Goal: Information Seeking & Learning: Understand process/instructions

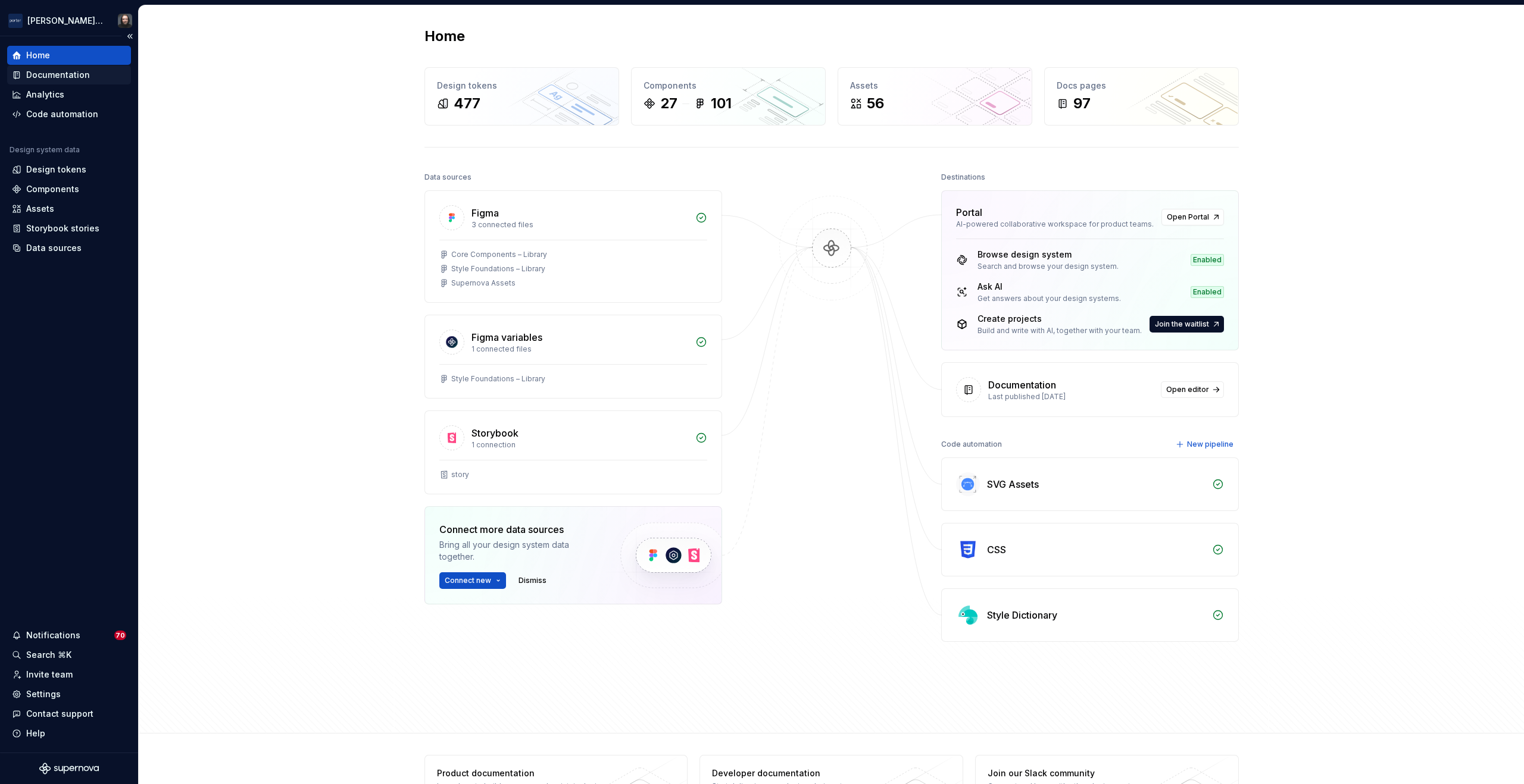
click at [48, 74] on div "Documentation" at bounding box center [58, 75] width 64 height 12
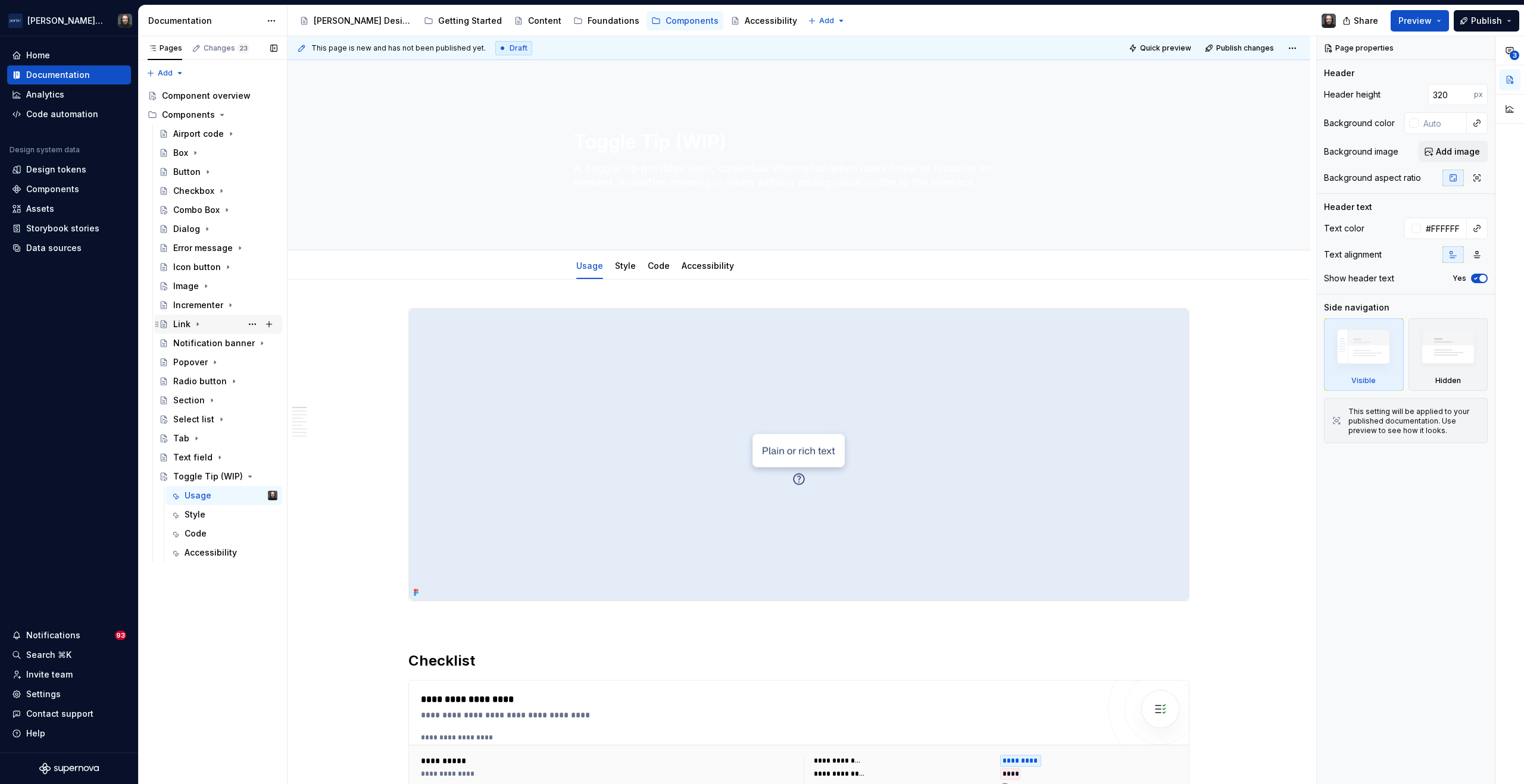
click at [197, 324] on icon "Page tree" at bounding box center [197, 324] width 1 height 3
click at [199, 344] on div "Usage" at bounding box center [198, 344] width 27 height 12
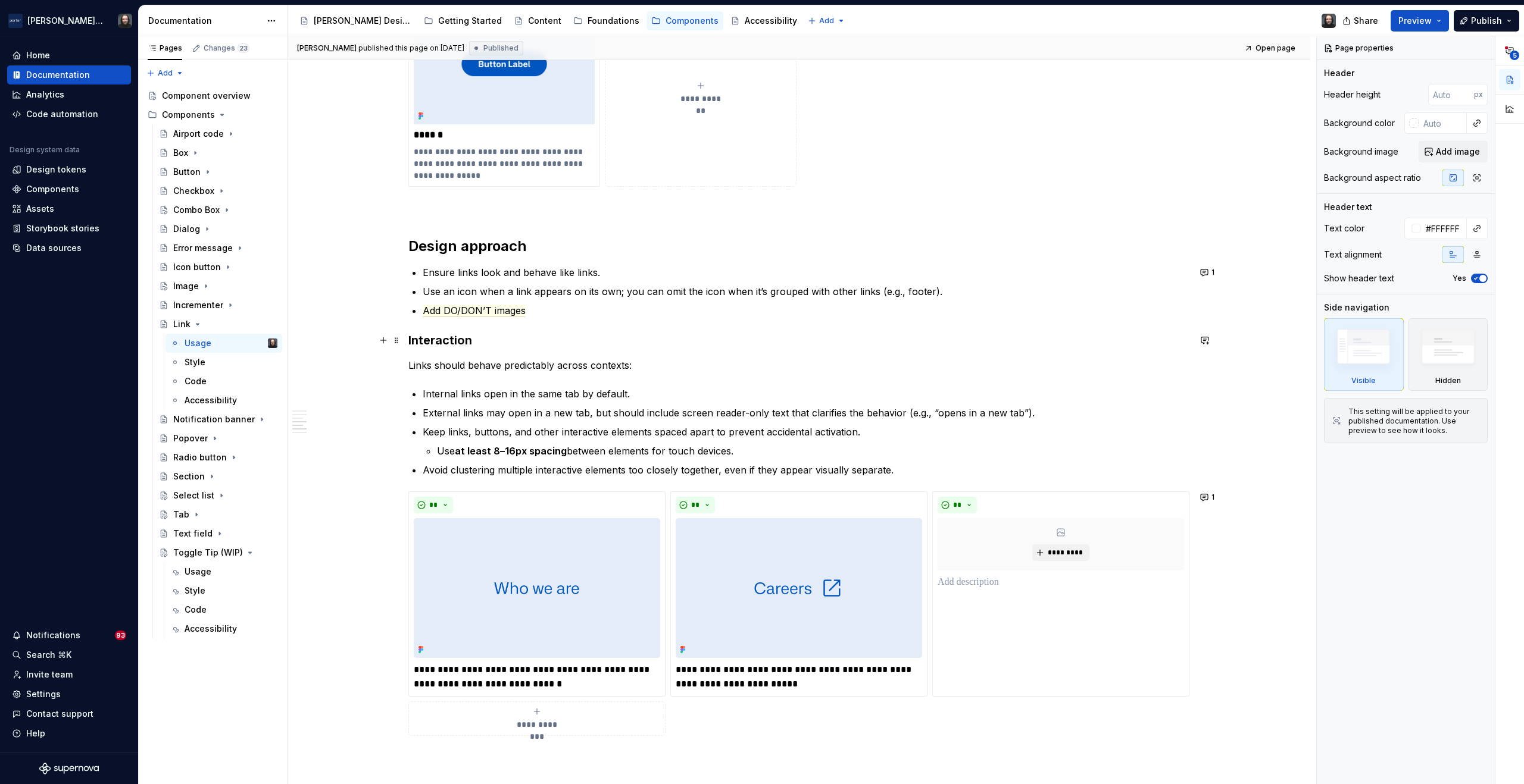
scroll to position [1051, 0]
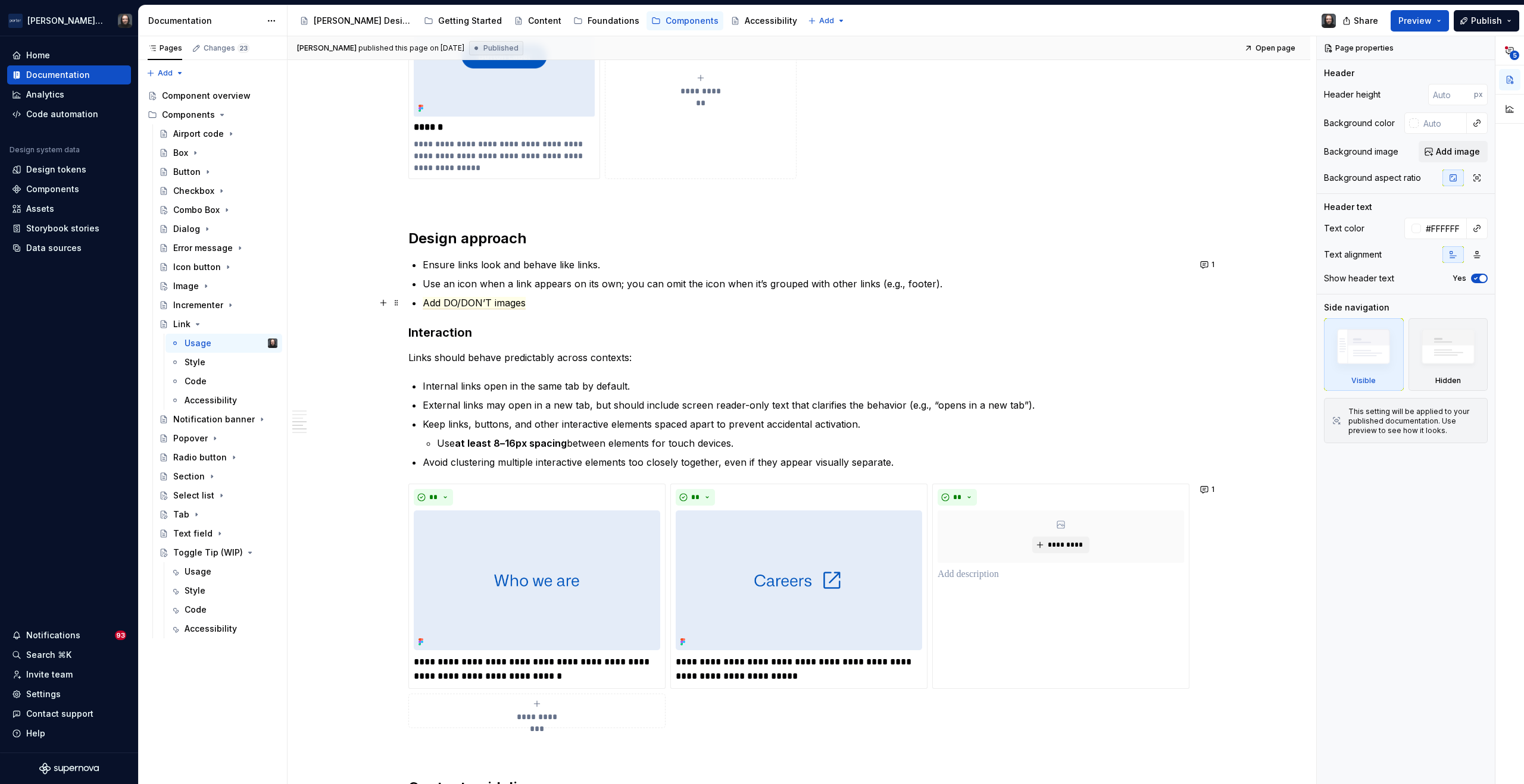
click at [538, 303] on p "Add DO/DON’T images" at bounding box center [806, 303] width 767 height 14
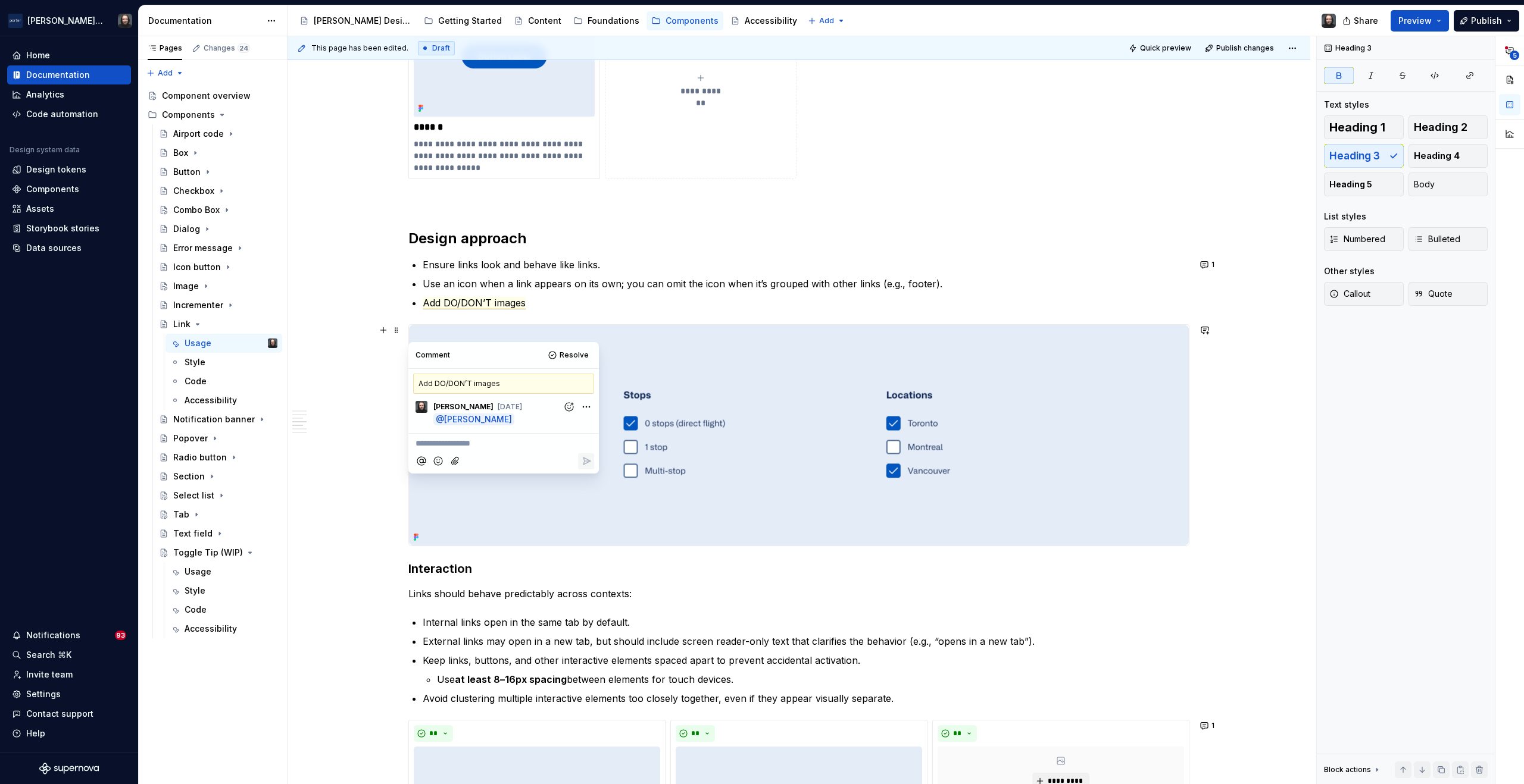
click at [767, 405] on img at bounding box center [799, 435] width 780 height 221
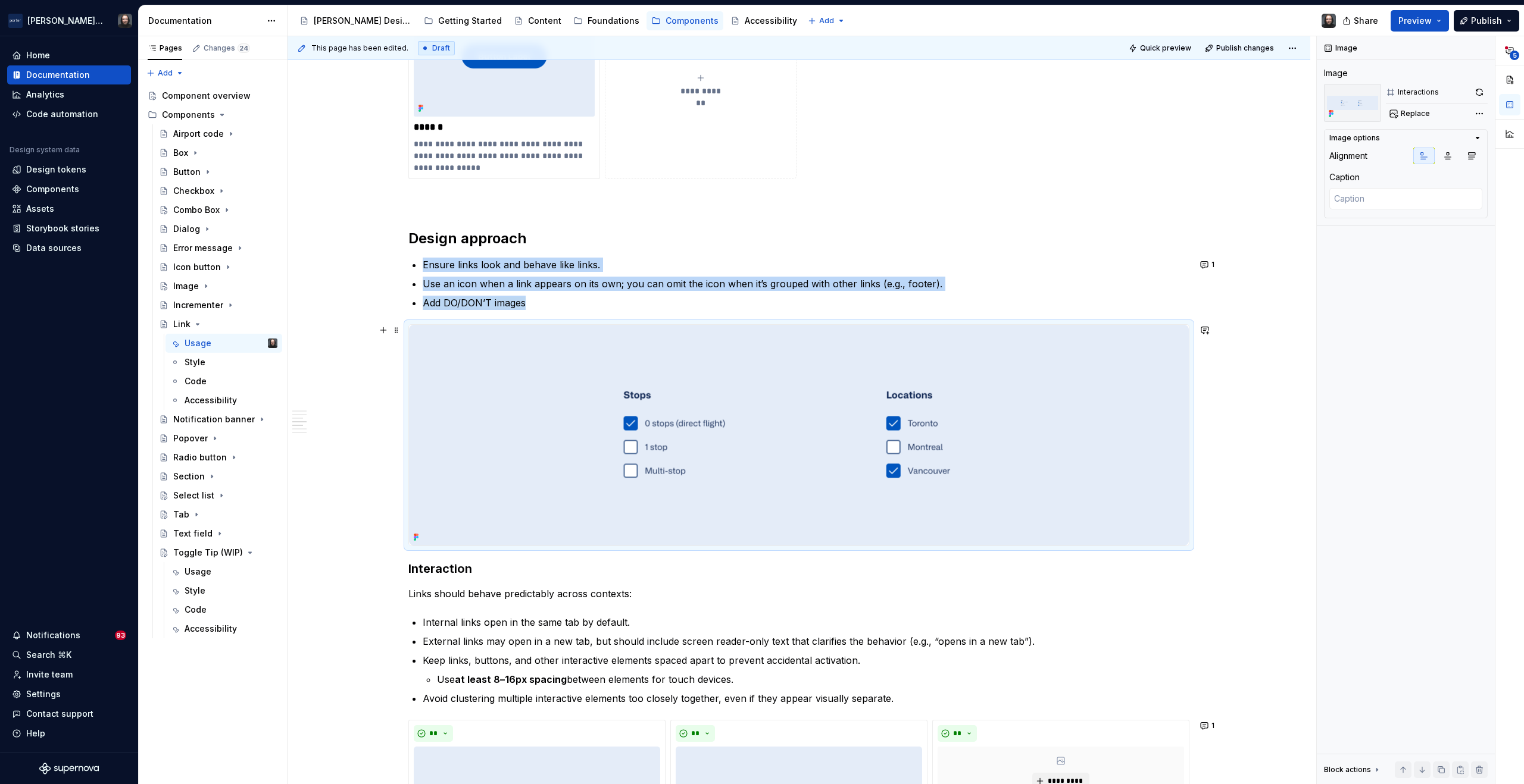
click at [1203, 446] on div "**********" at bounding box center [799, 344] width 1022 height 2348
click at [407, 570] on div "**********" at bounding box center [799, 344] width 1022 height 2348
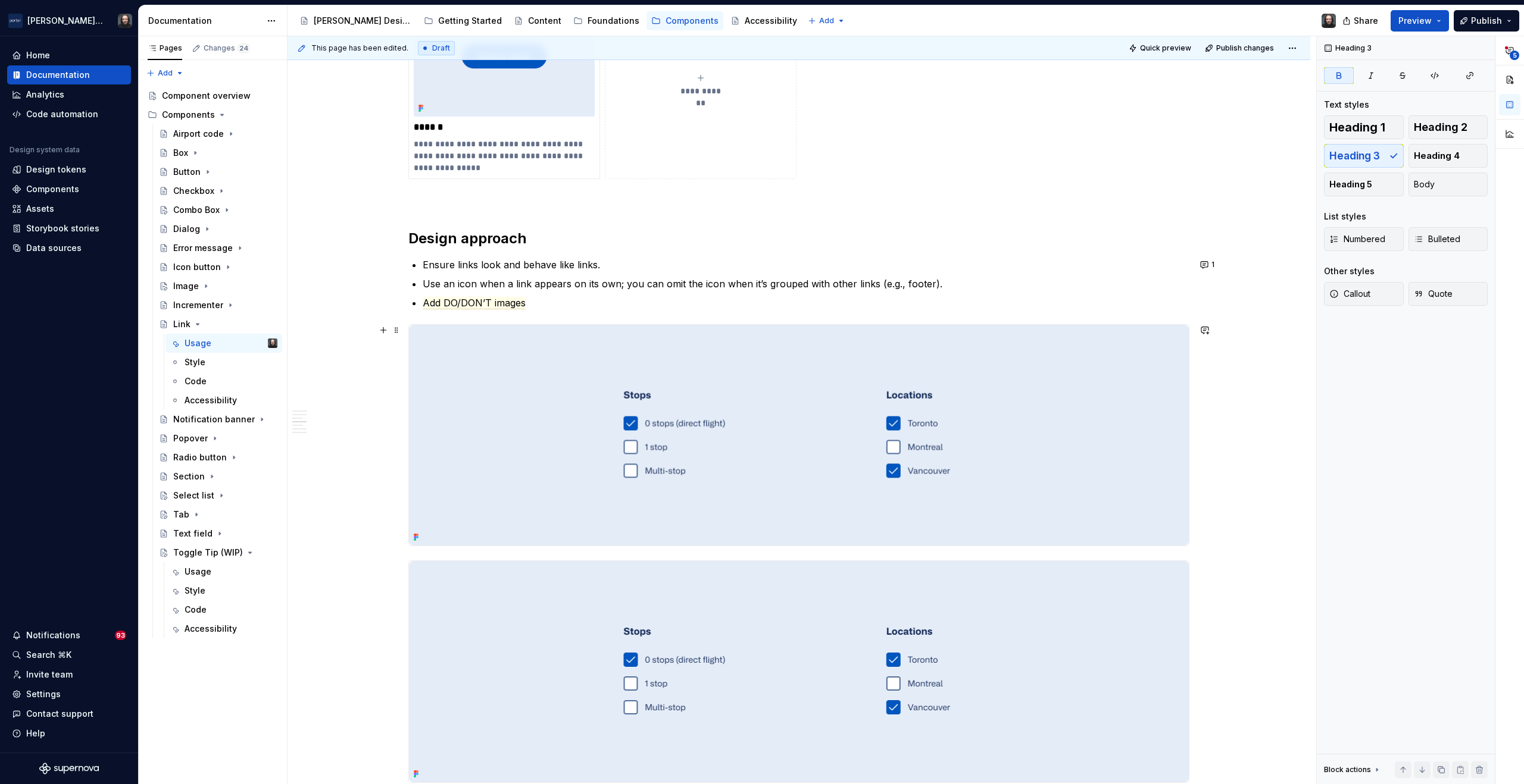
scroll to position [1126, 0]
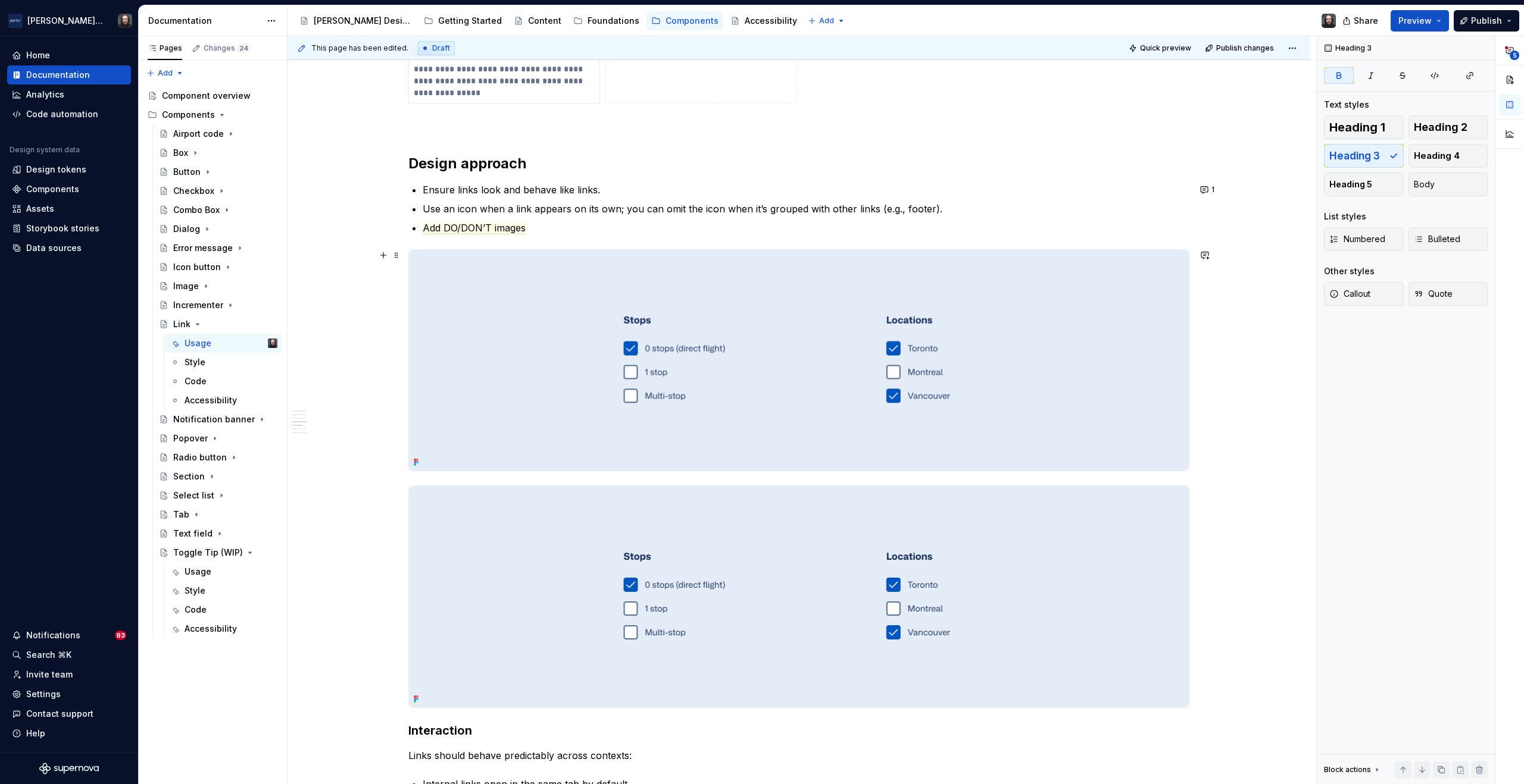
click at [749, 355] on img at bounding box center [799, 360] width 780 height 221
type textarea "*"
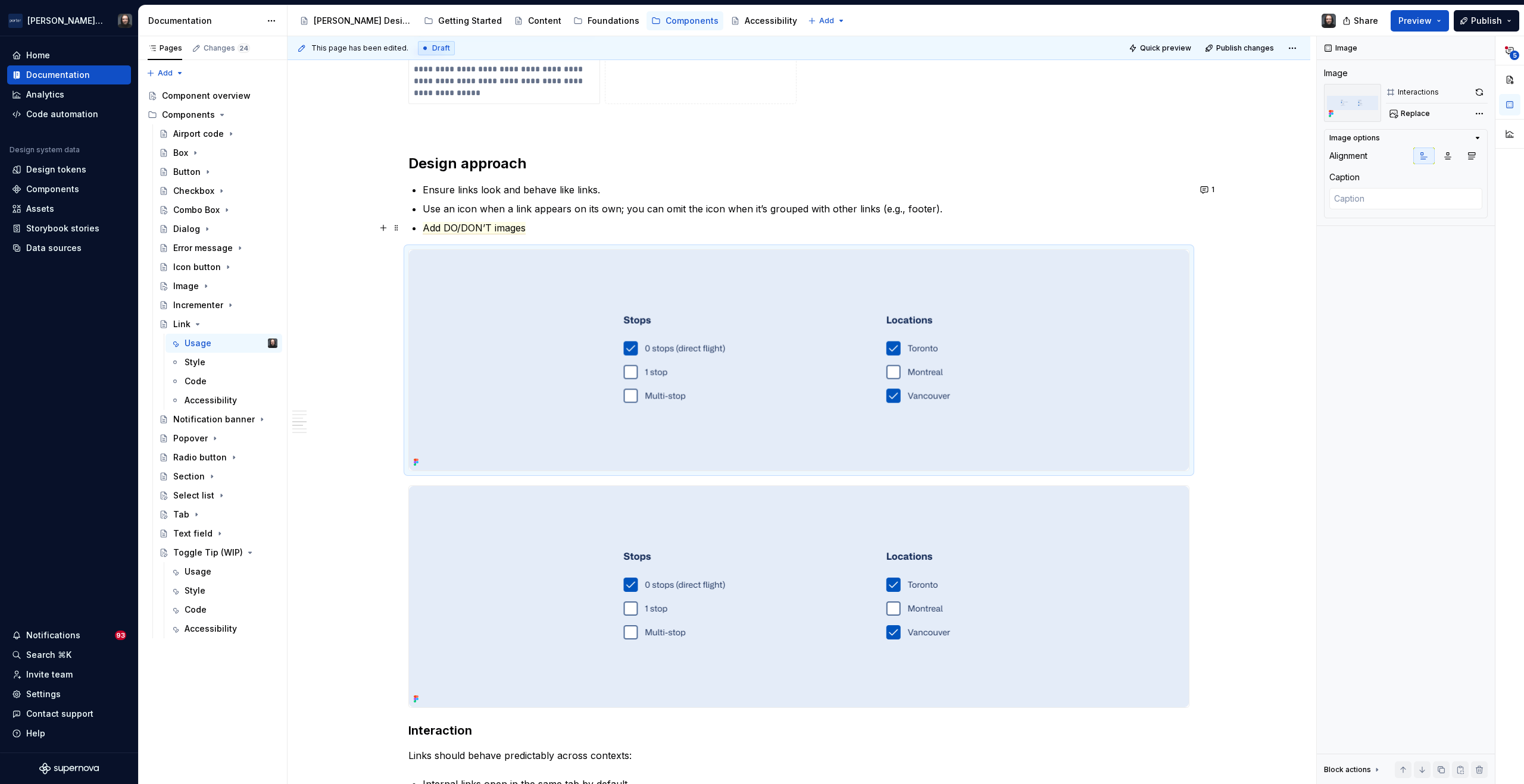
drag, startPoint x: 543, startPoint y: 229, endPoint x: 533, endPoint y: 229, distance: 10.0
click at [543, 229] on p "Add DO/DON’T images" at bounding box center [806, 228] width 767 height 14
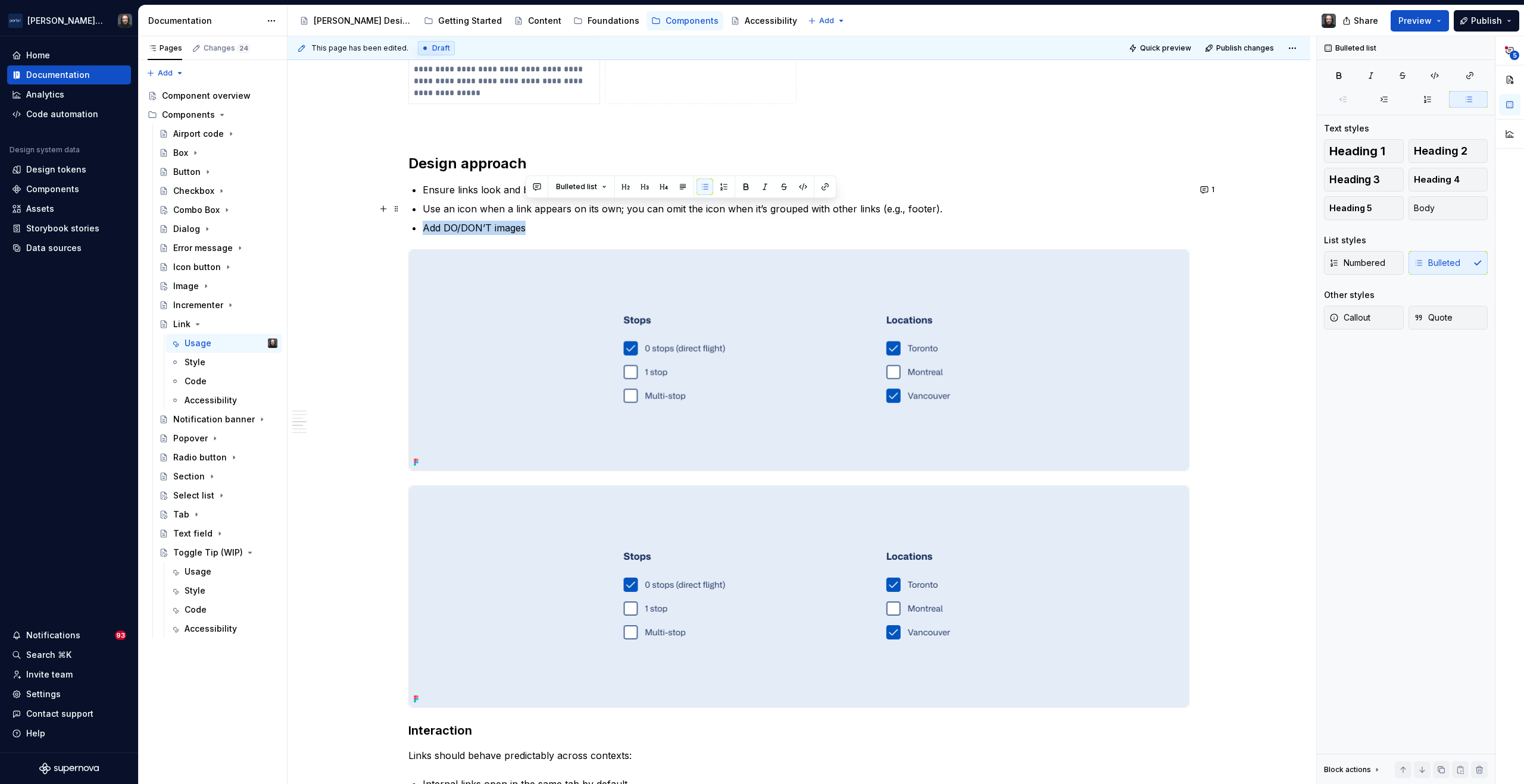
drag, startPoint x: 530, startPoint y: 228, endPoint x: 935, endPoint y: 214, distance: 405.2
click at [935, 214] on ul "Ensure links look and behave like links. Use an icon when a link appears on its…" at bounding box center [806, 209] width 767 height 52
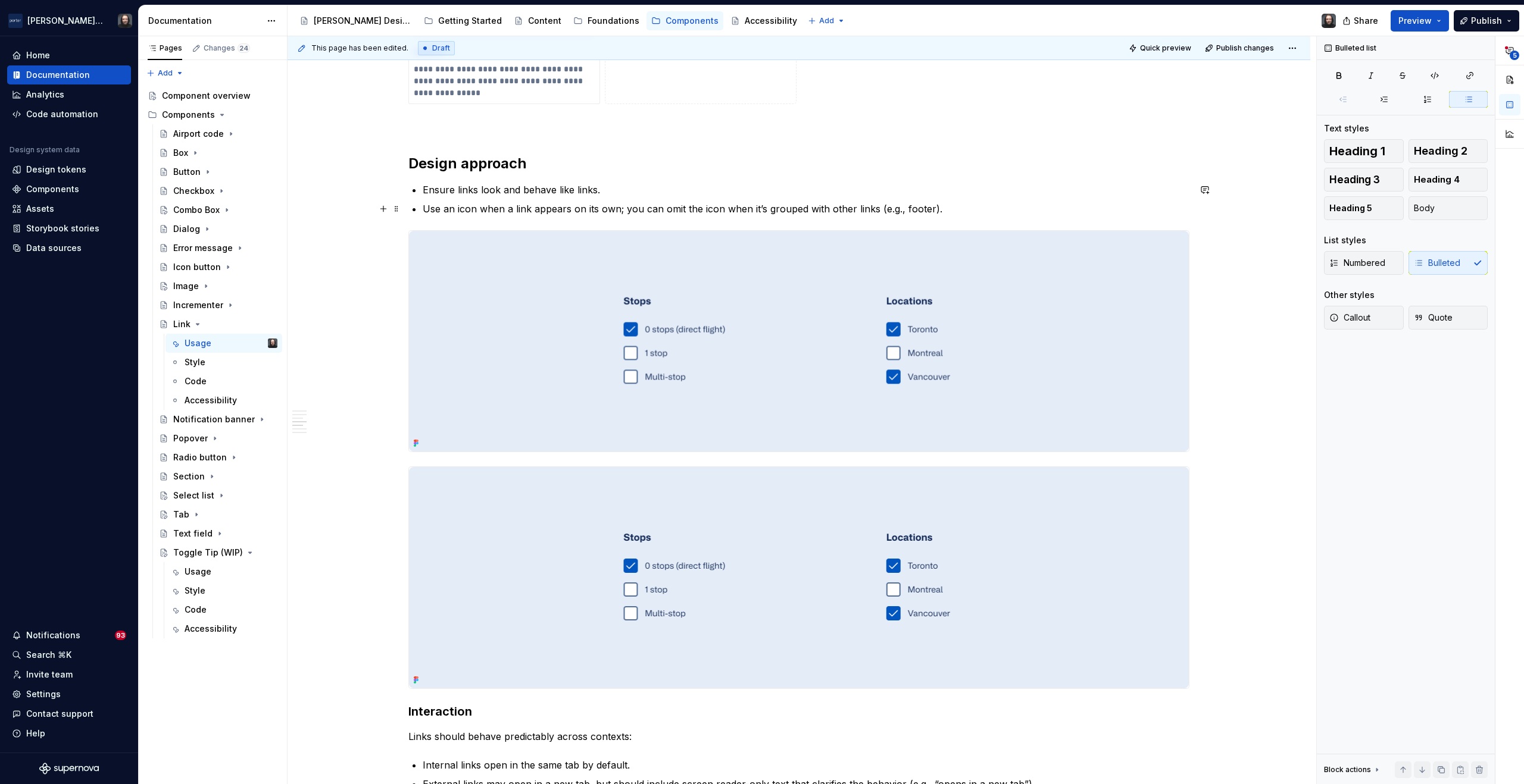
click at [902, 212] on p "Use an icon when a link appears on its own; you can omit the icon when it’s gro…" at bounding box center [806, 208] width 767 height 14
click at [1038, 309] on img at bounding box center [799, 341] width 780 height 221
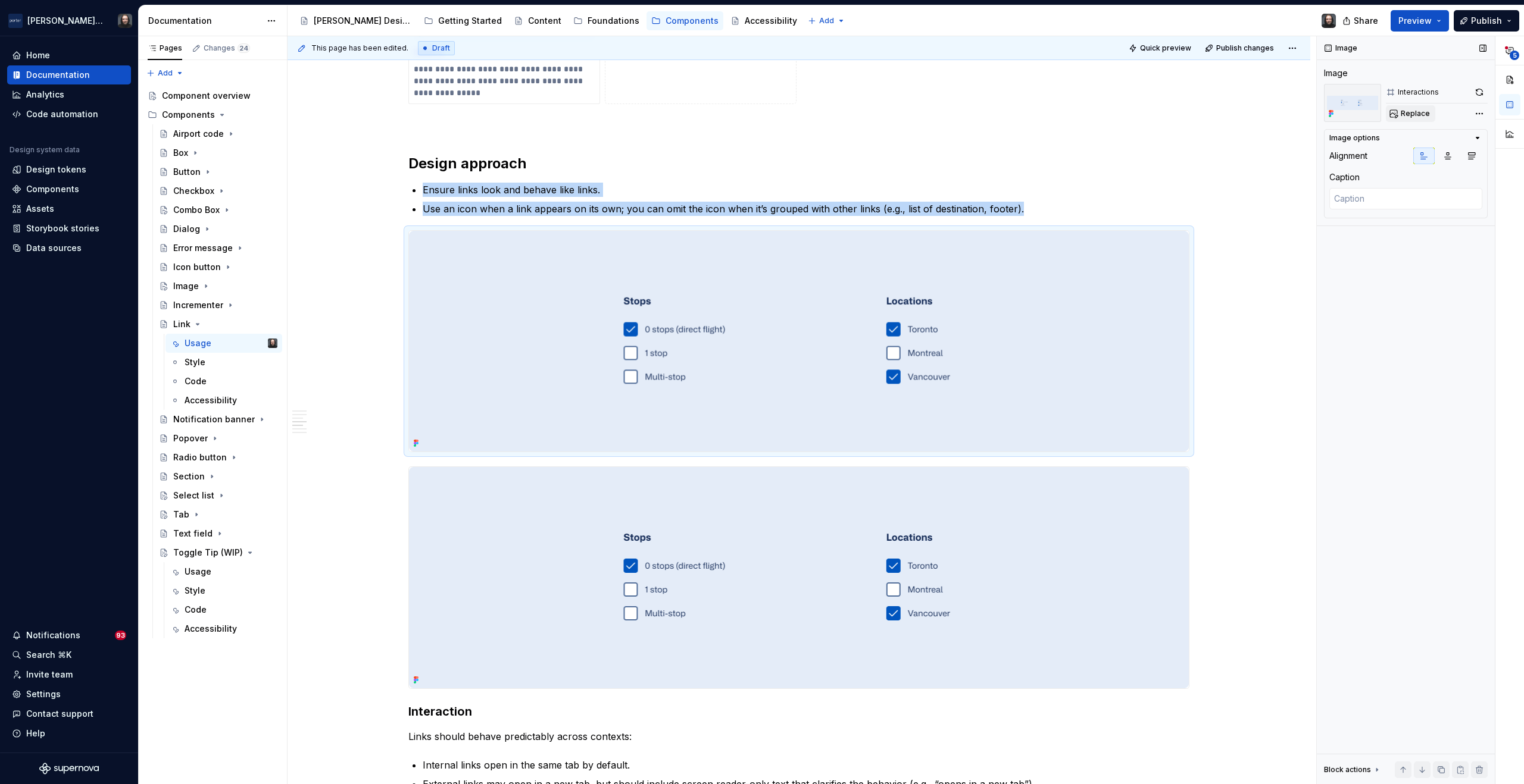
click at [1418, 117] on span "Replace" at bounding box center [1415, 113] width 29 height 10
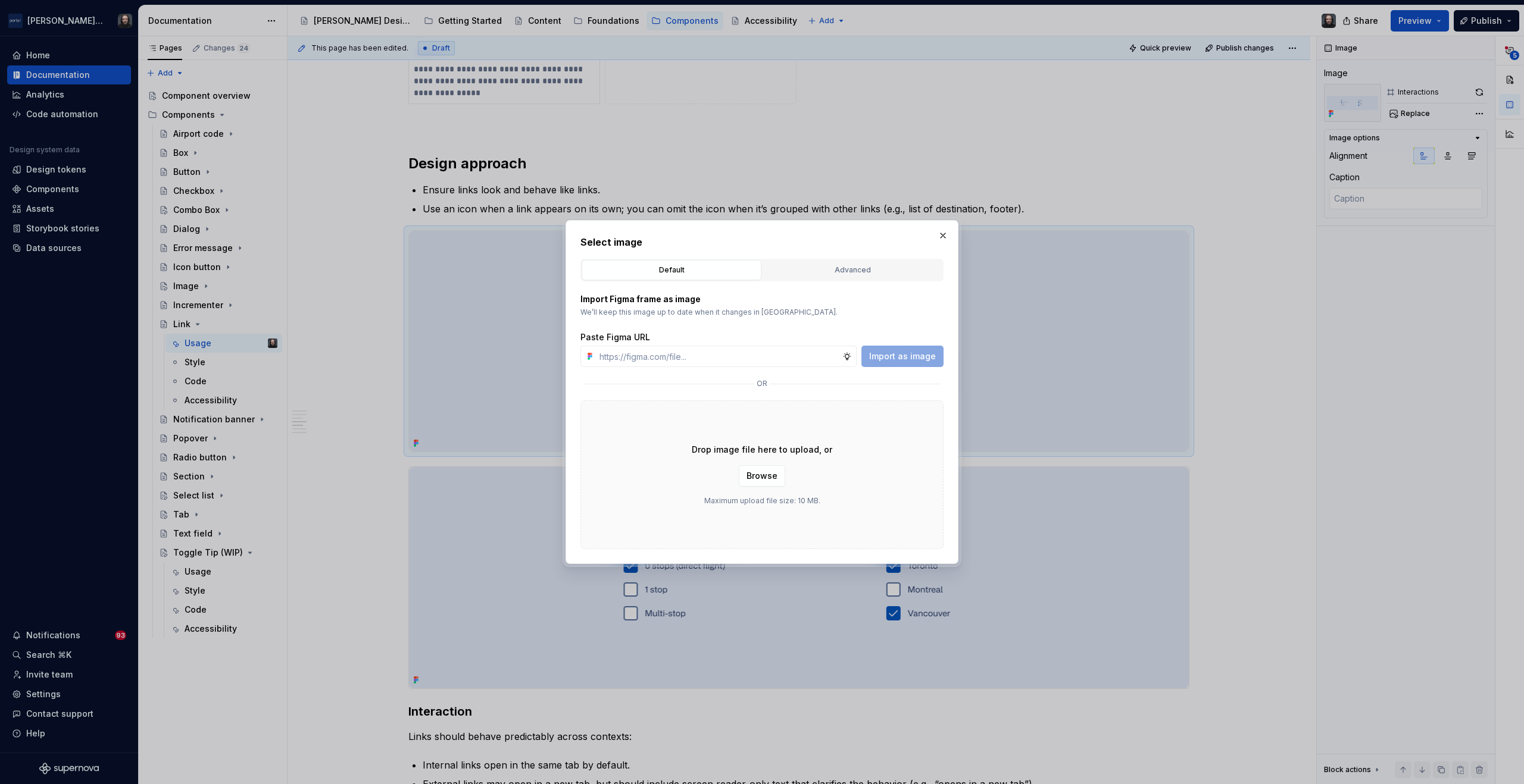
click at [856, 271] on div "Advanced" at bounding box center [852, 270] width 172 height 12
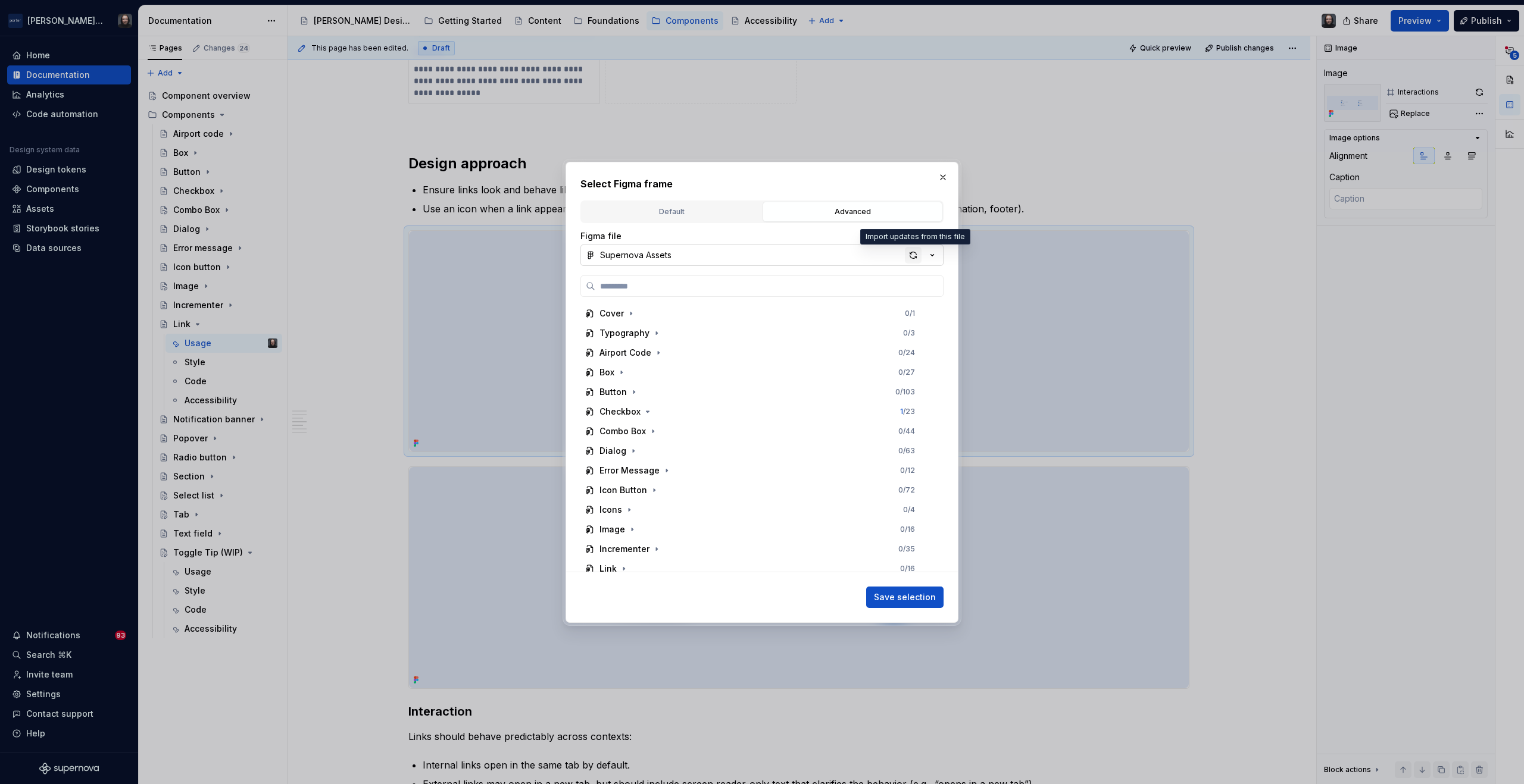
click at [917, 254] on div "button" at bounding box center [912, 255] width 17 height 17
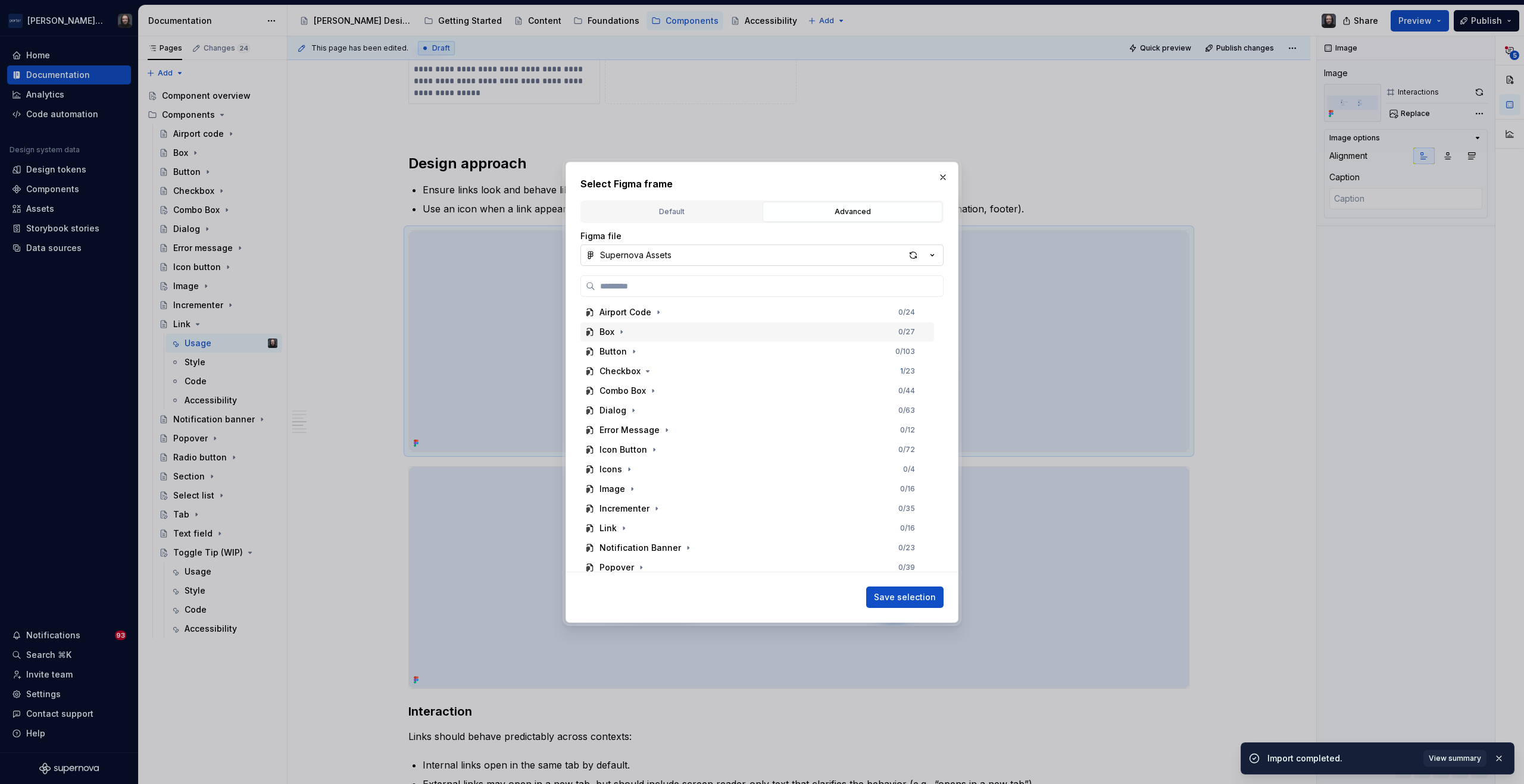
scroll to position [78, 0]
click at [637, 487] on div "Link 0 / 25" at bounding box center [756, 491] width 353 height 19
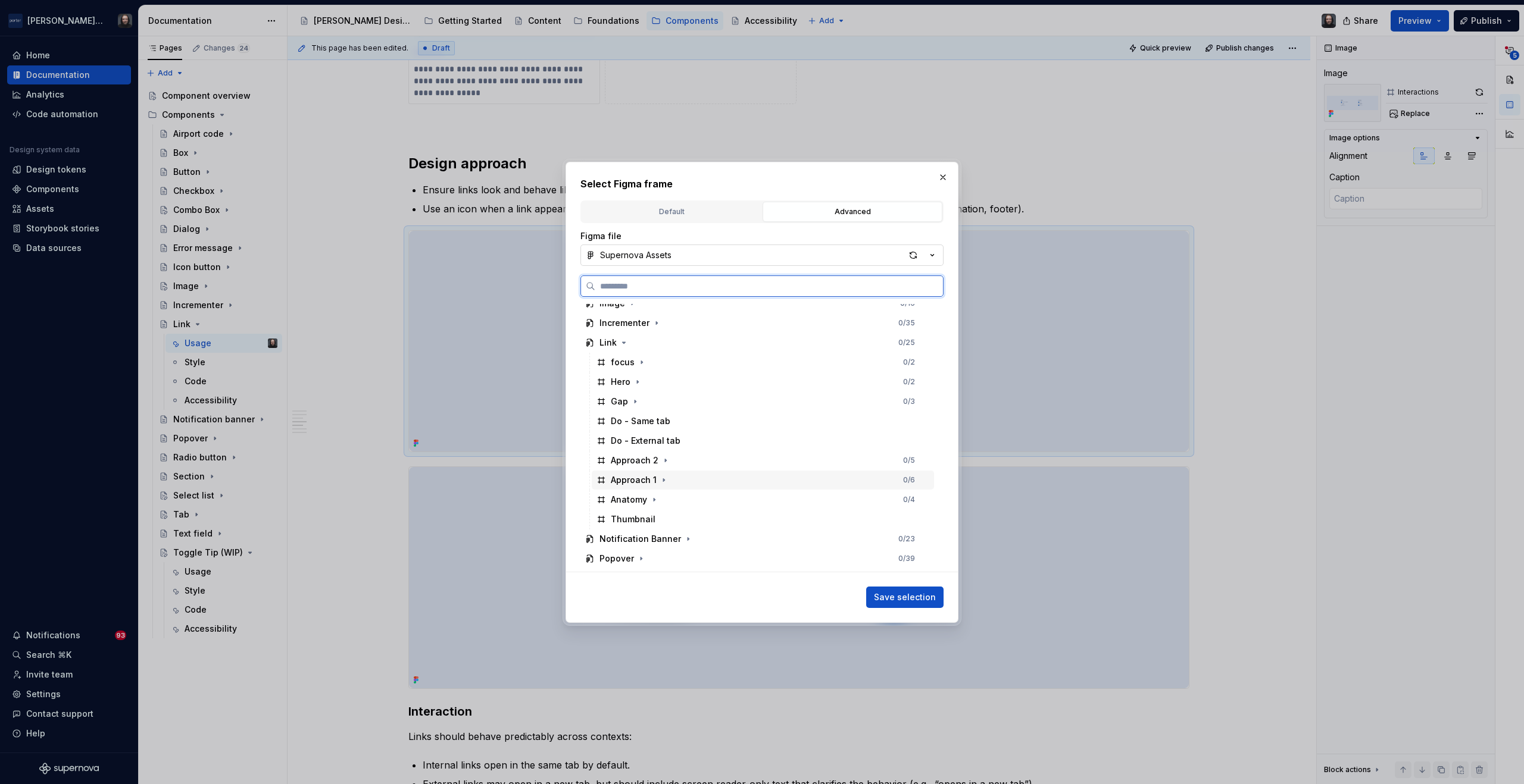
click at [749, 480] on div "Approach 1 0 / 6" at bounding box center [762, 481] width 342 height 19
click at [920, 603] on span "Save selection" at bounding box center [905, 597] width 62 height 12
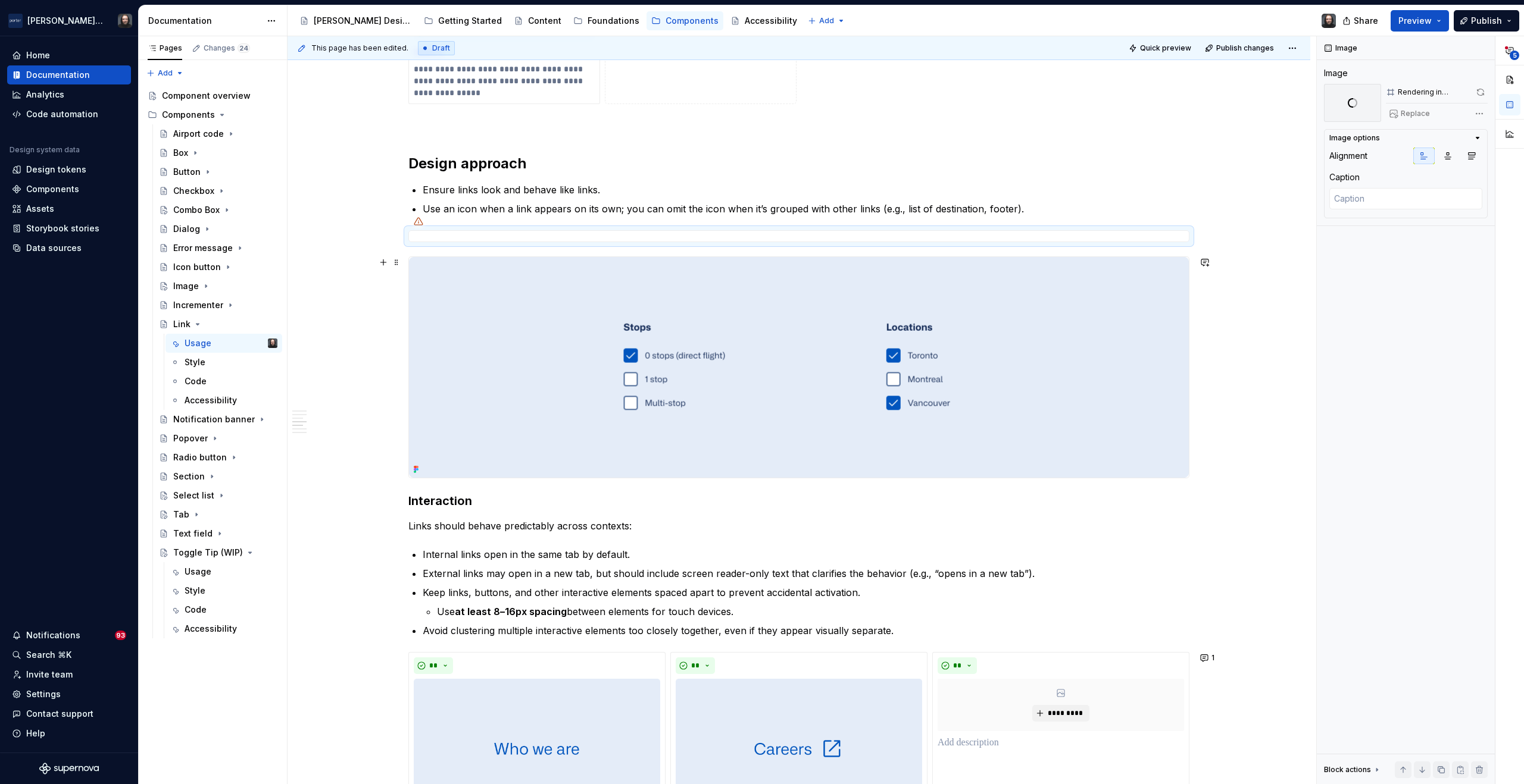
click at [819, 445] on img at bounding box center [799, 367] width 780 height 221
click at [1405, 115] on span "Replace" at bounding box center [1415, 113] width 29 height 10
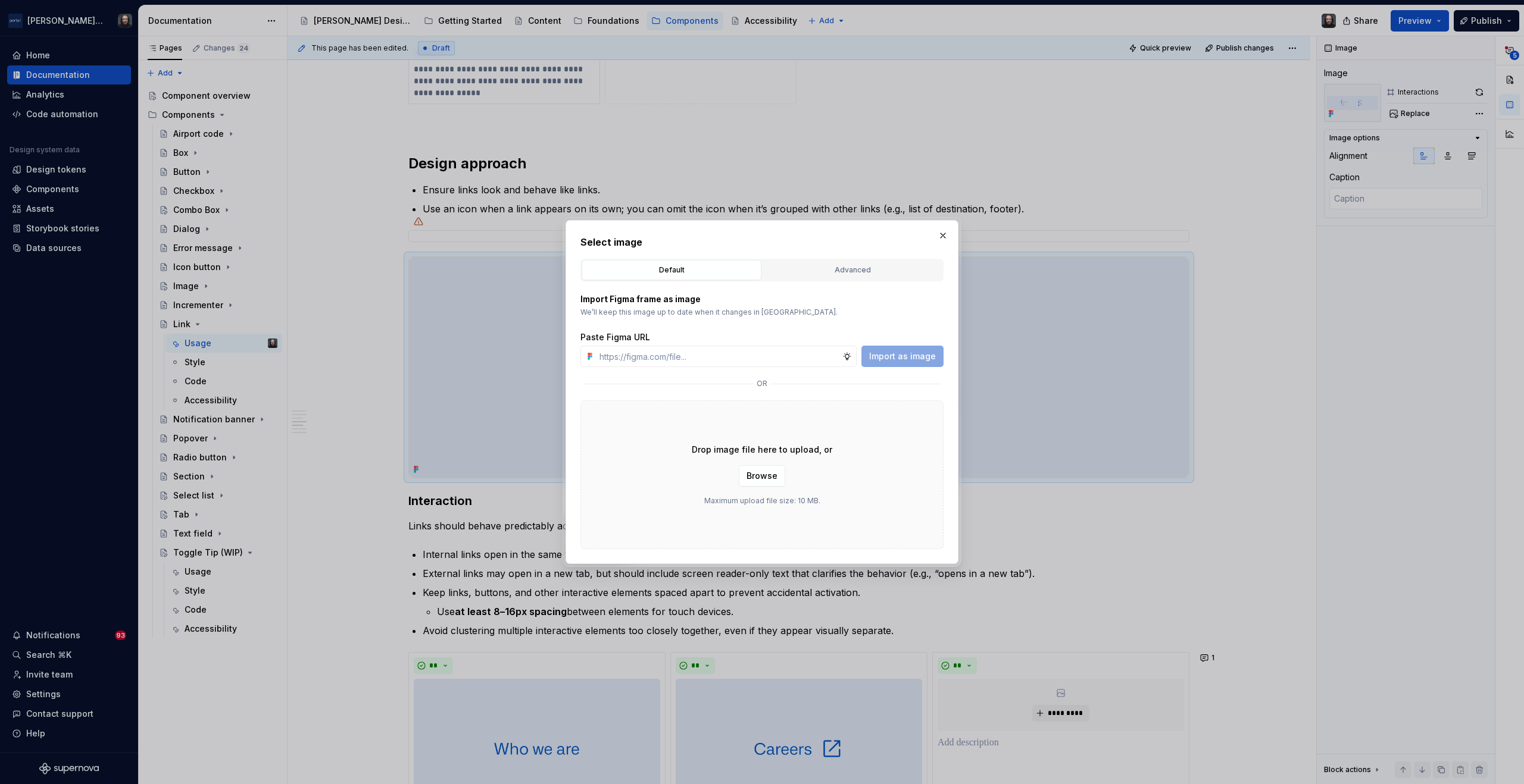
click at [856, 267] on div "Advanced" at bounding box center [852, 270] width 172 height 12
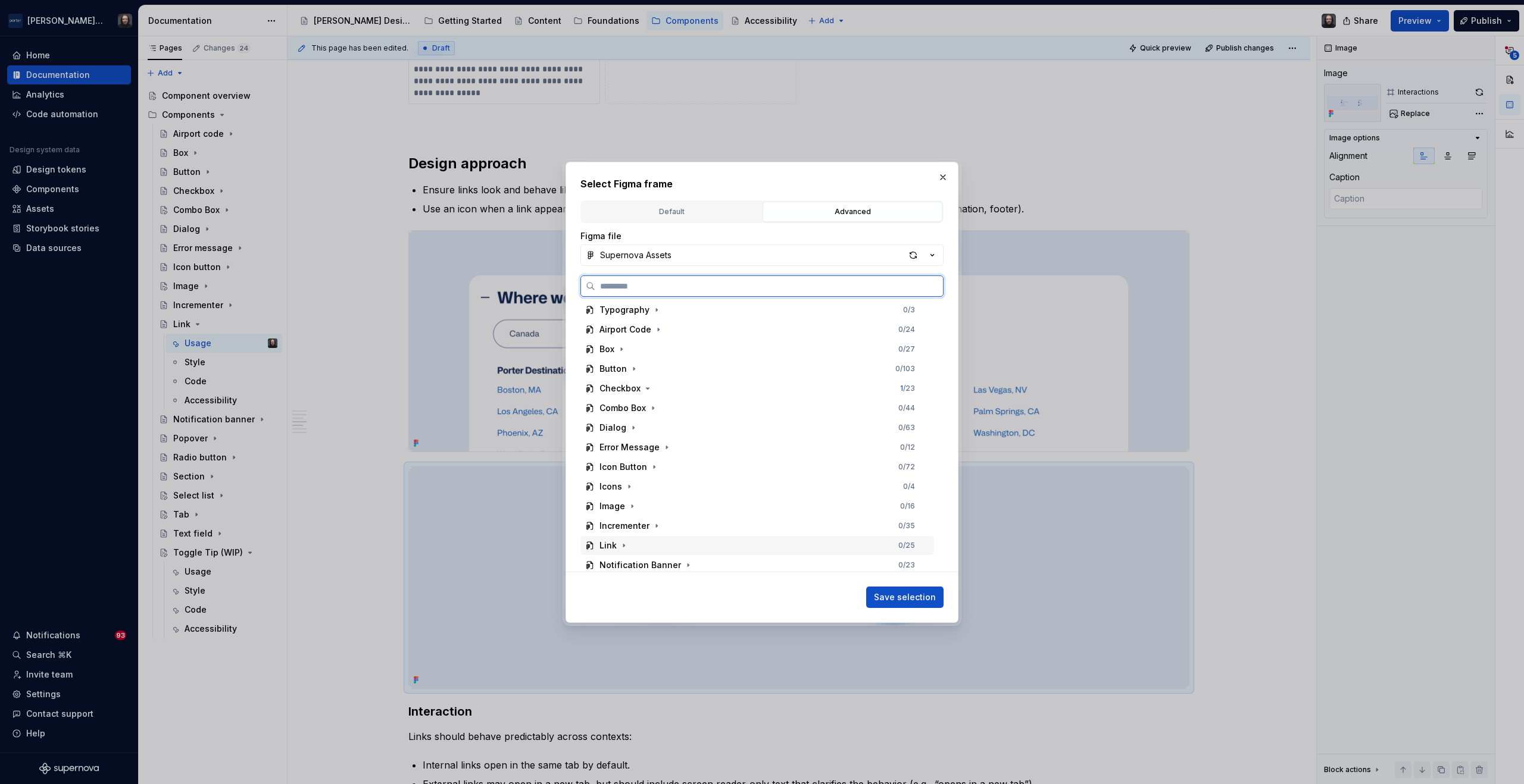
click at [680, 539] on div "Link 0 / 25" at bounding box center [756, 546] width 353 height 19
drag, startPoint x: 744, startPoint y: 507, endPoint x: 796, endPoint y: 522, distance: 54.1
click at [743, 507] on div "Approach 2 0 / 5" at bounding box center [762, 515] width 342 height 19
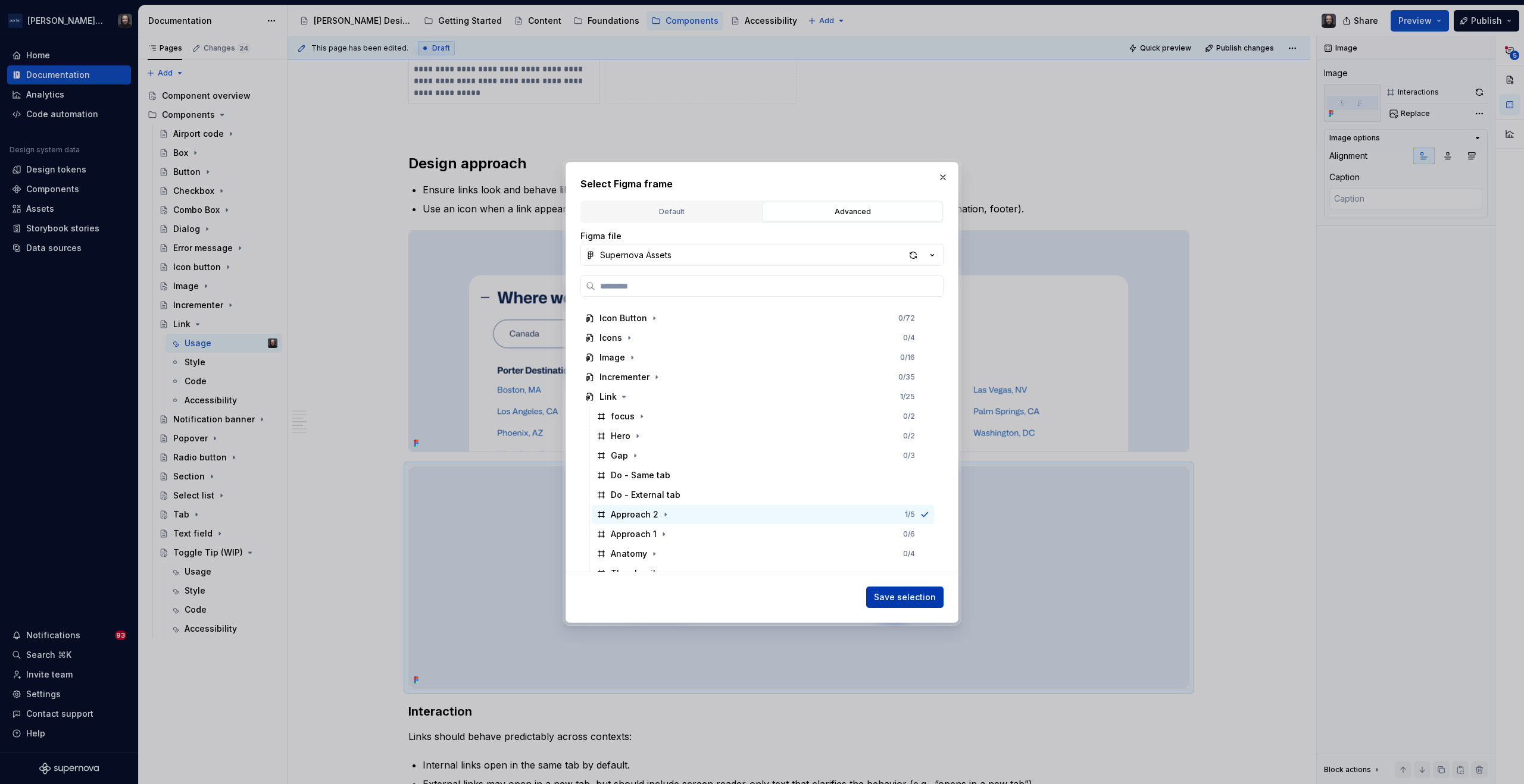
click at [912, 597] on span "Save selection" at bounding box center [905, 597] width 62 height 12
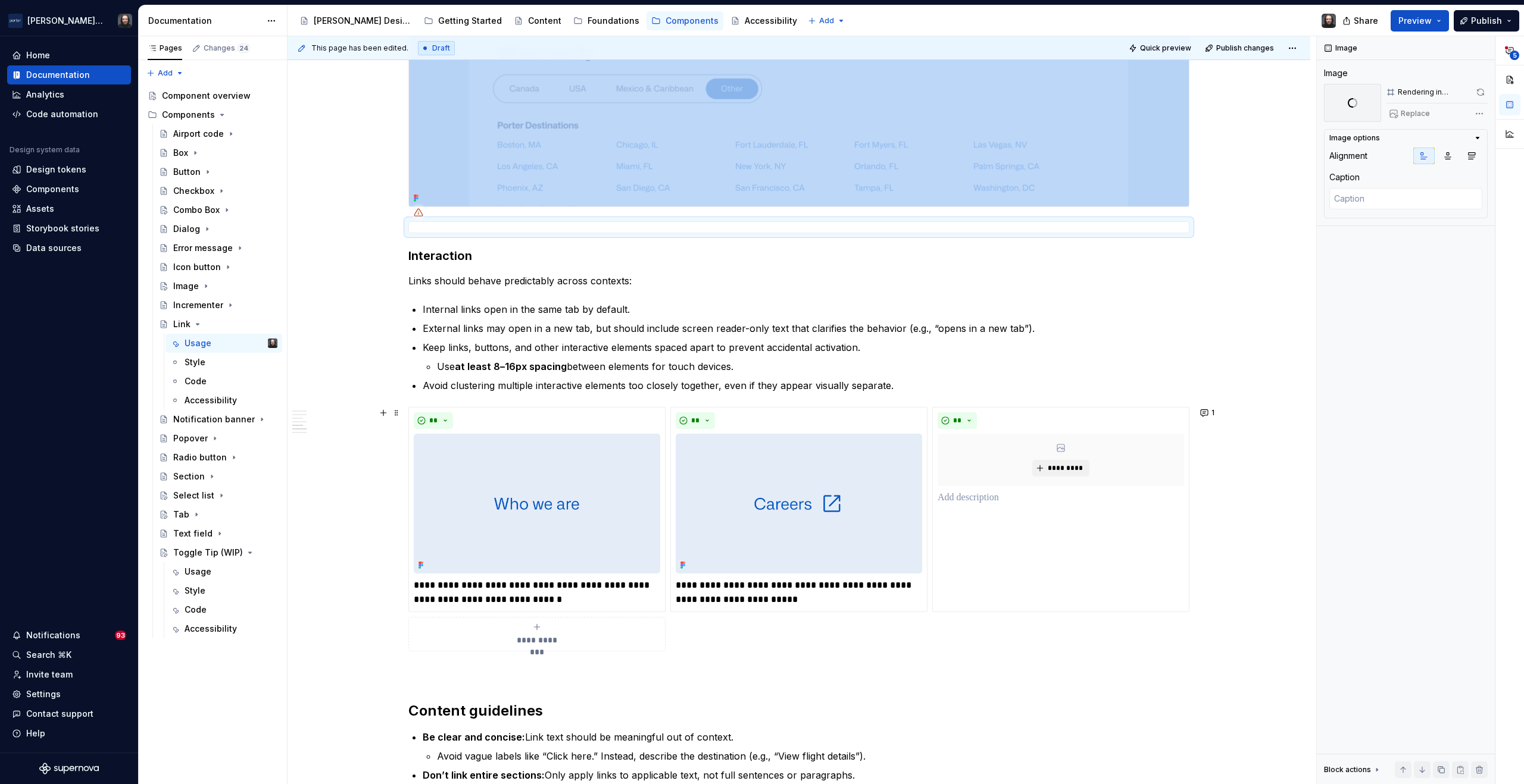
scroll to position [1442, 0]
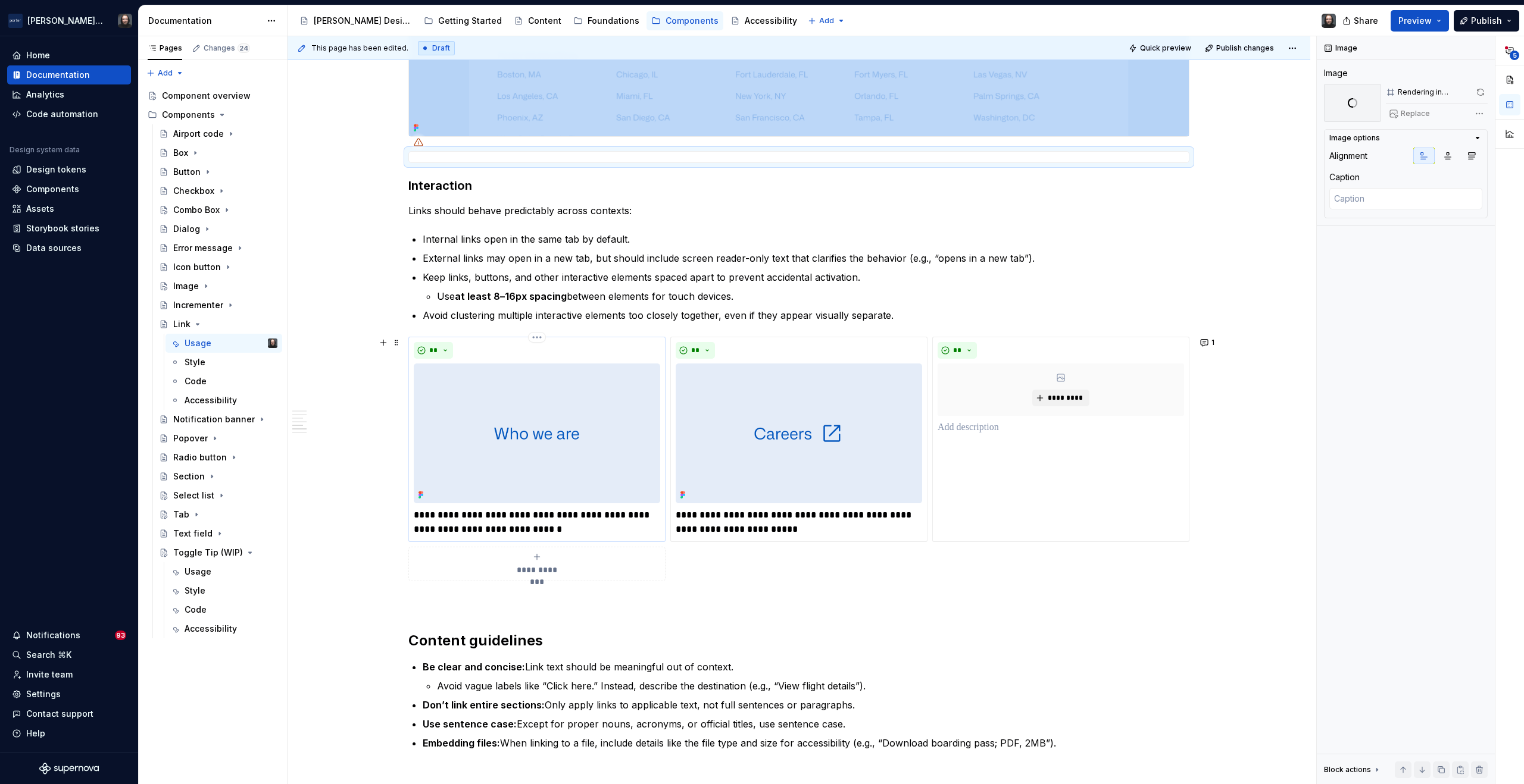
click at [594, 455] on img at bounding box center [536, 433] width 247 height 140
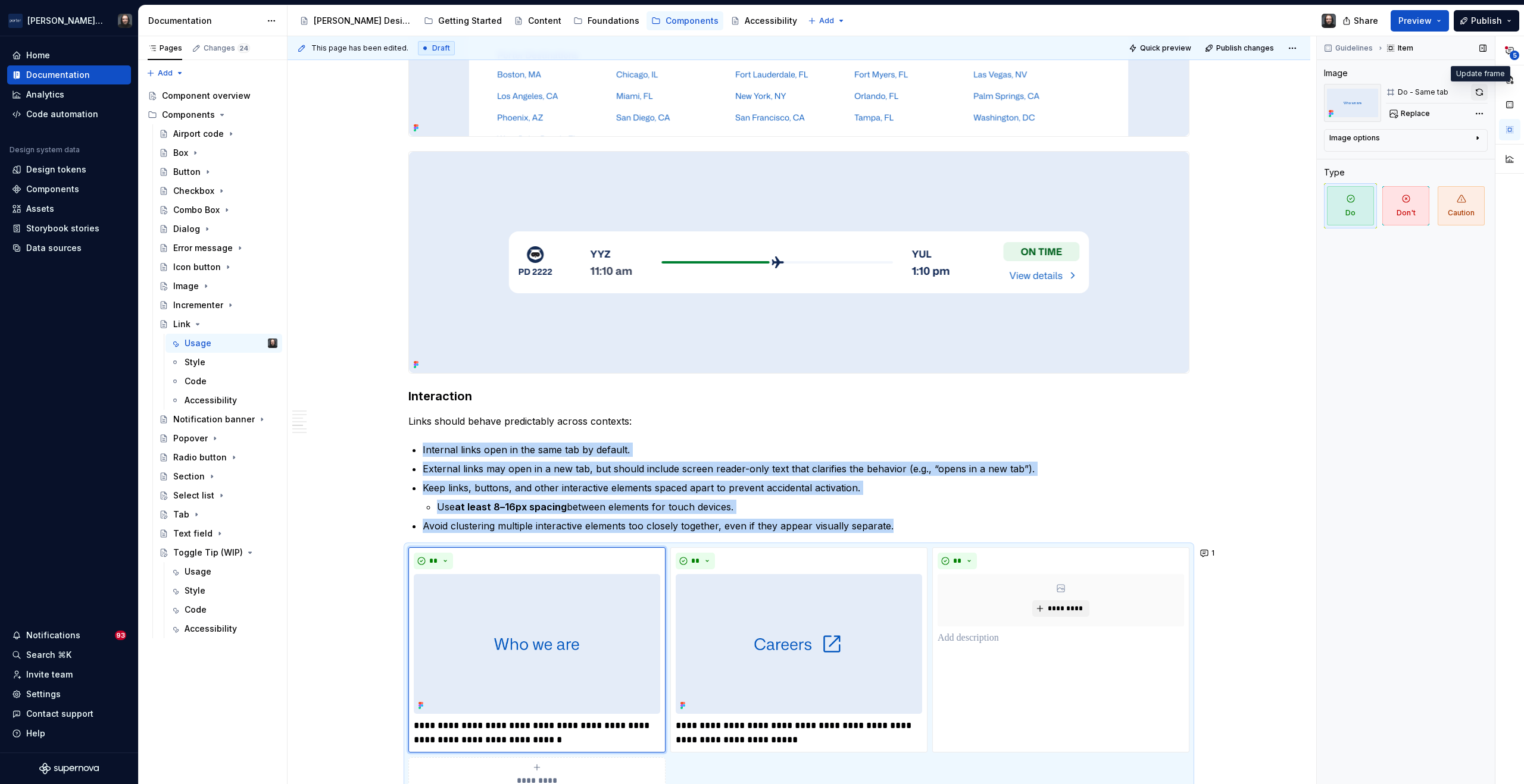
click at [1480, 91] on button "button" at bounding box center [1479, 92] width 17 height 17
click at [830, 670] on img at bounding box center [799, 644] width 247 height 140
click at [1480, 92] on button "button" at bounding box center [1479, 92] width 17 height 17
click at [1249, 412] on div "**********" at bounding box center [799, 62] width 1022 height 2566
click at [358, 590] on div "**********" at bounding box center [799, 62] width 1022 height 2566
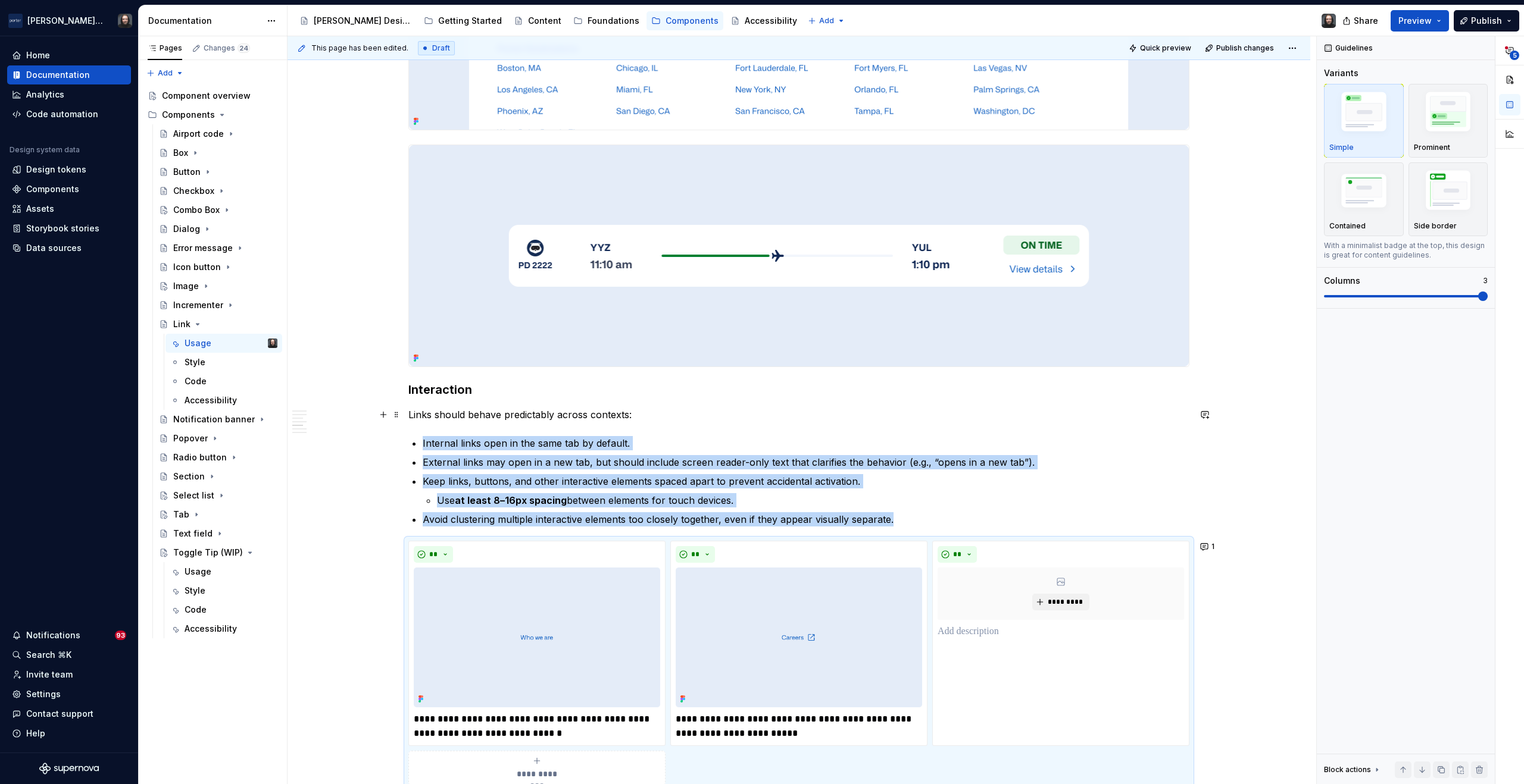
scroll to position [1317, 0]
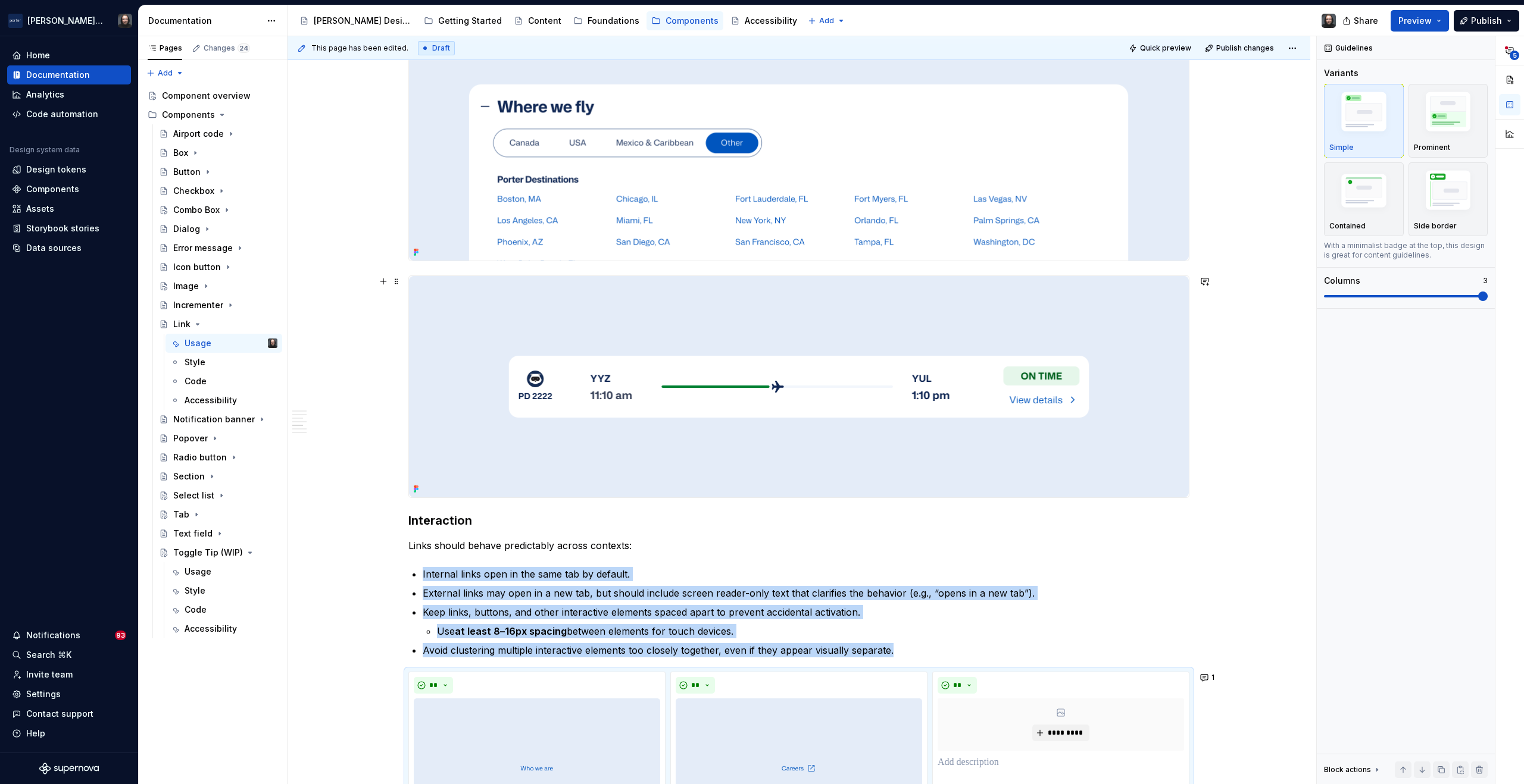
click at [1265, 404] on div "**********" at bounding box center [799, 187] width 1022 height 2566
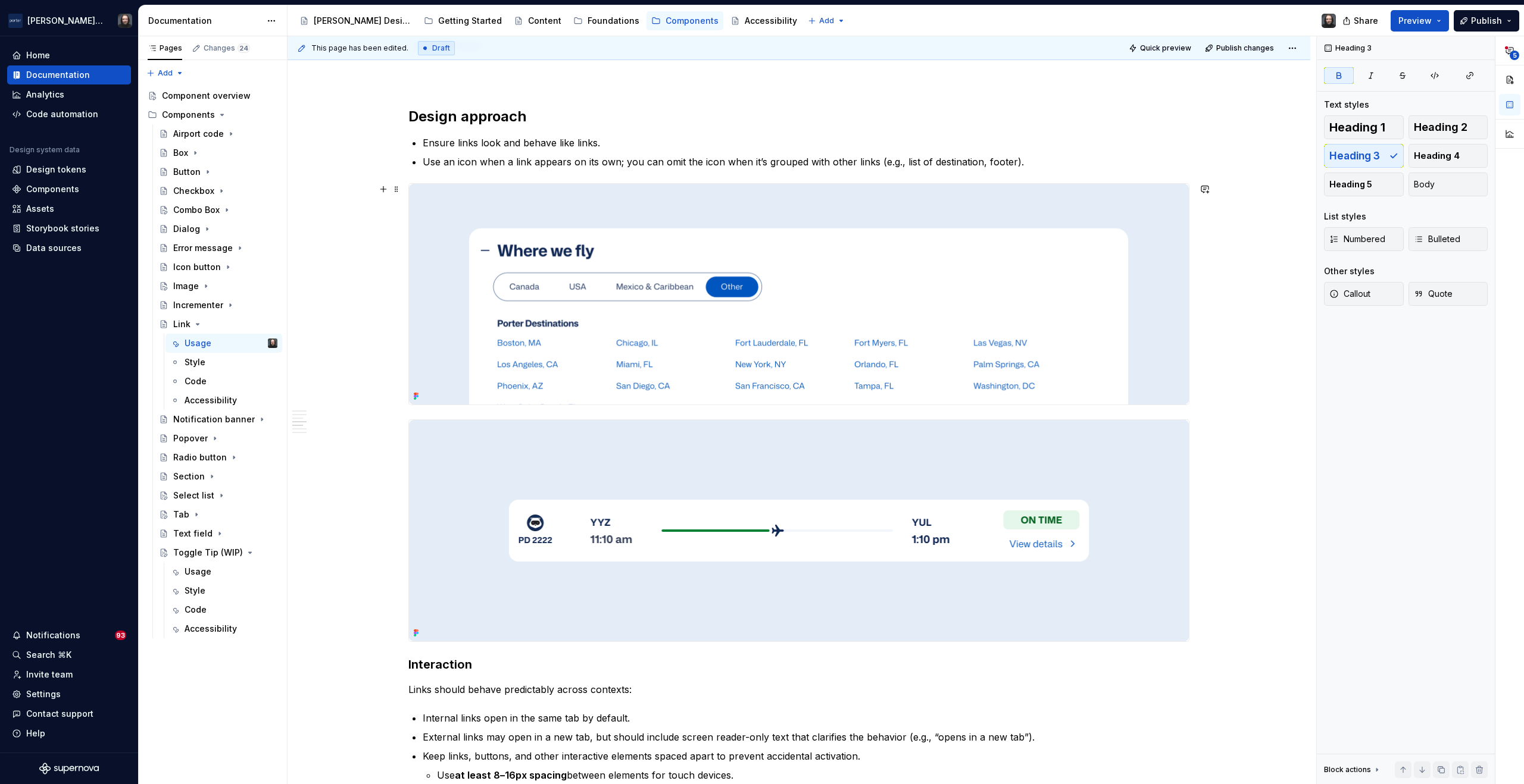
scroll to position [1433, 0]
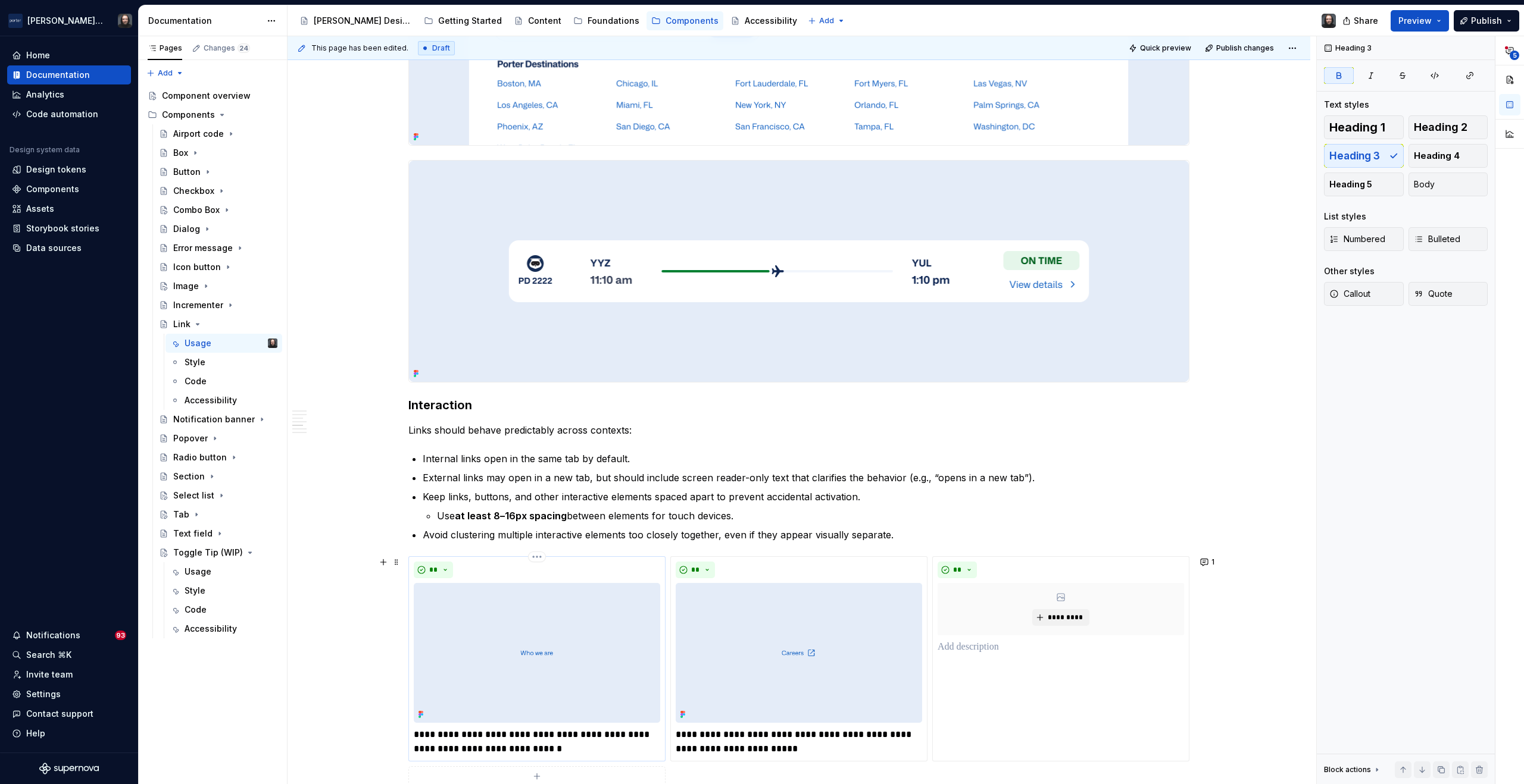
click at [605, 640] on img at bounding box center [536, 653] width 247 height 140
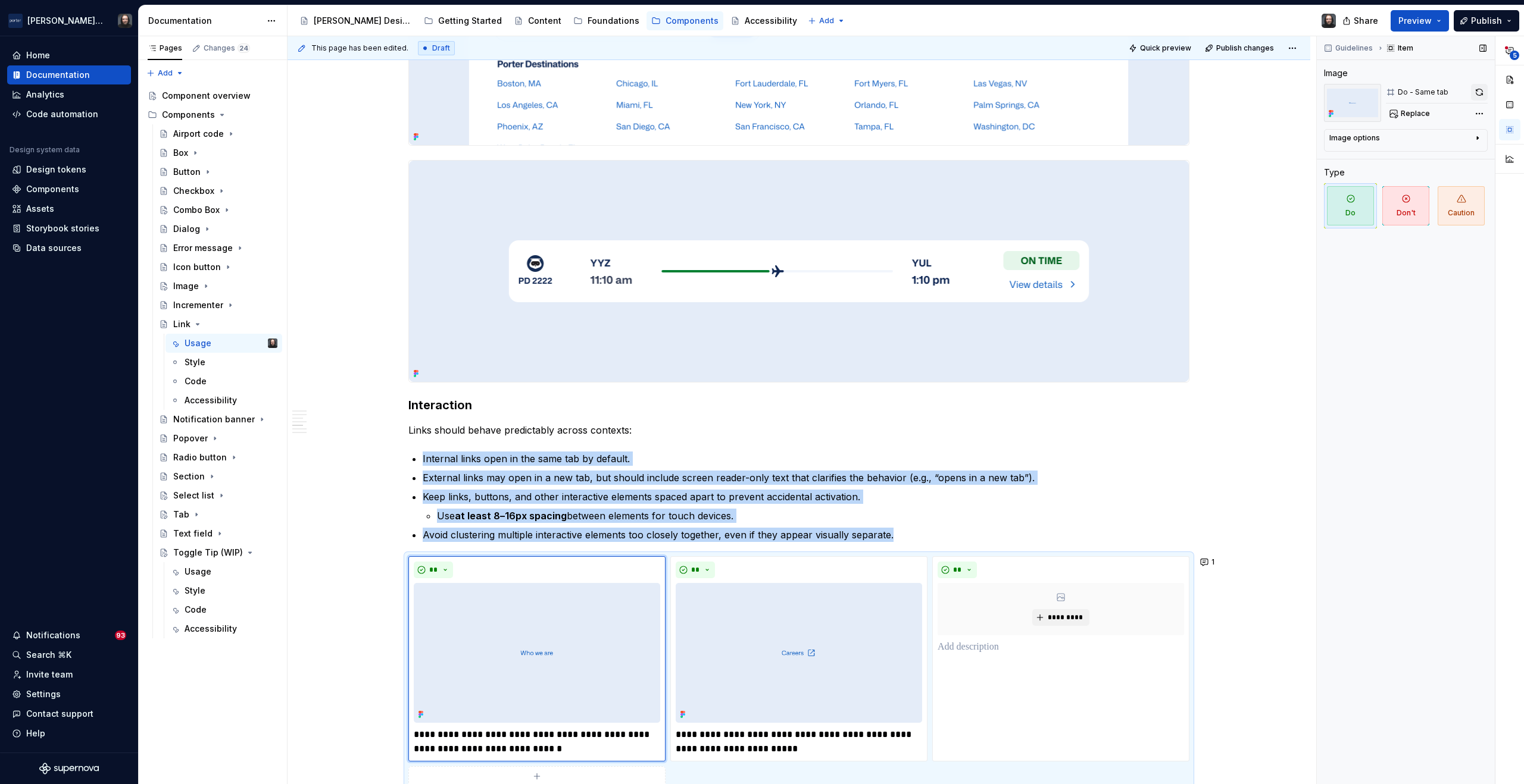
click at [1477, 92] on button "button" at bounding box center [1479, 92] width 17 height 17
click at [822, 667] on img at bounding box center [799, 653] width 247 height 140
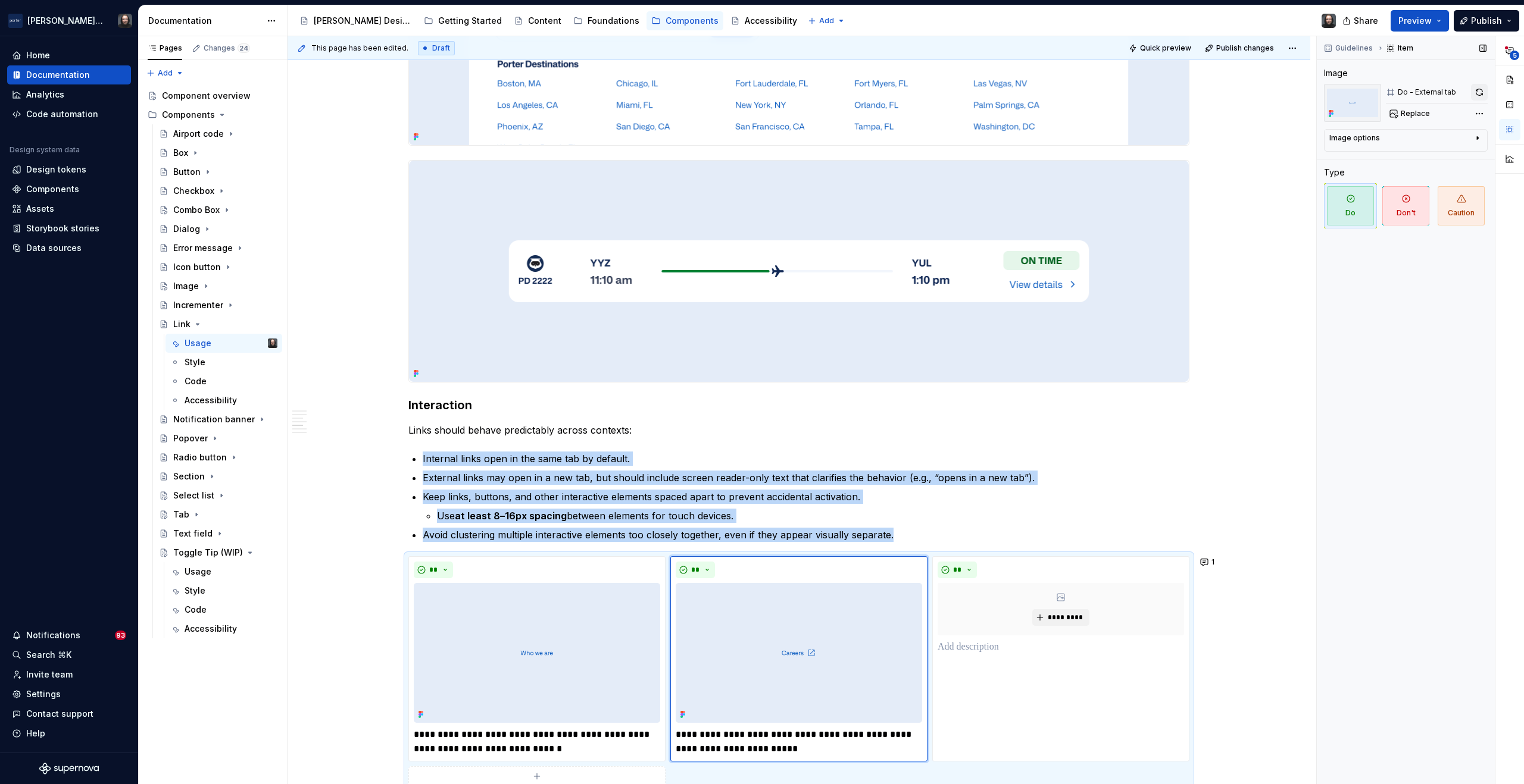
click at [1477, 92] on button "button" at bounding box center [1479, 92] width 17 height 17
click at [1261, 624] on div "**********" at bounding box center [799, 72] width 1022 height 2566
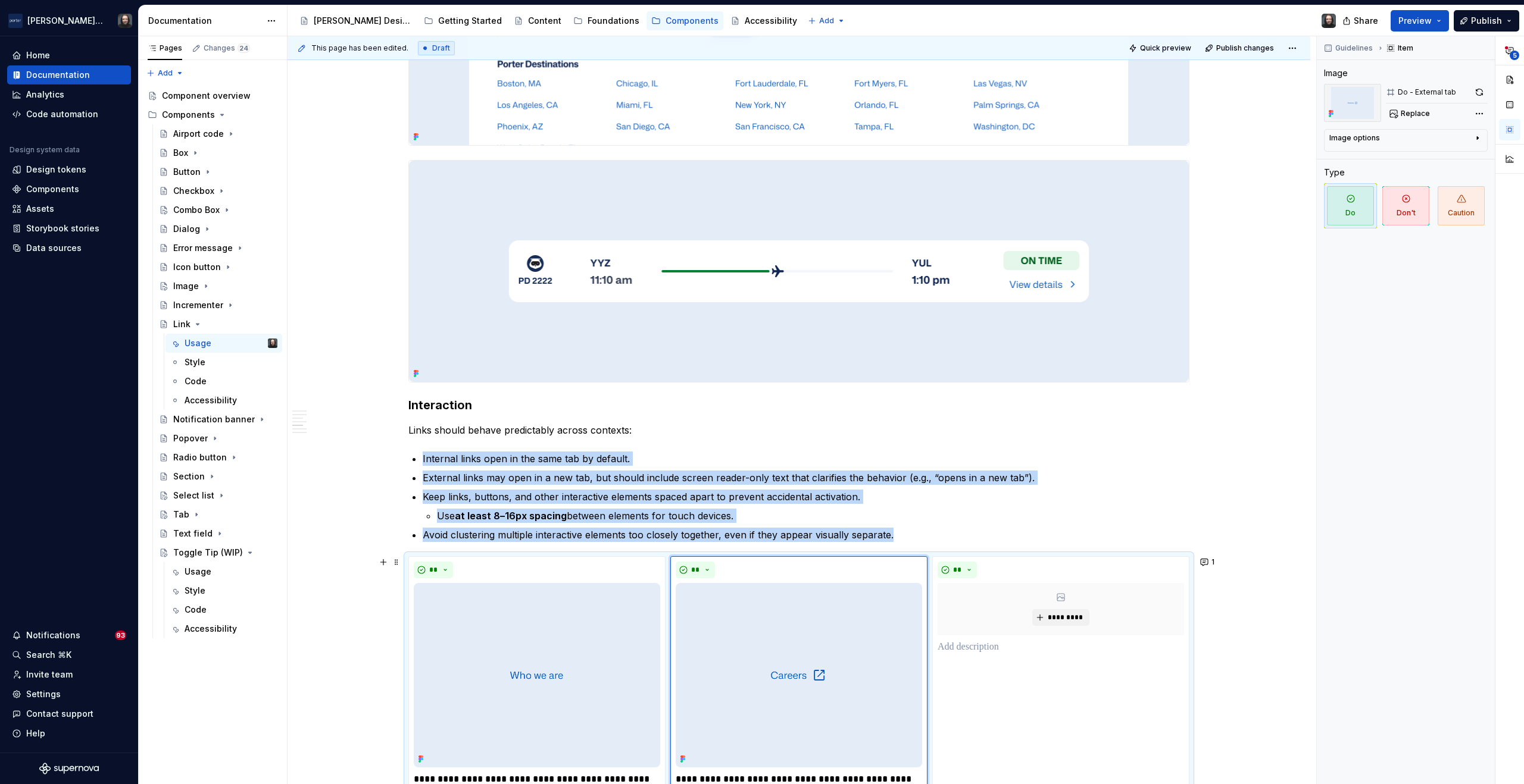
scroll to position [1492, 0]
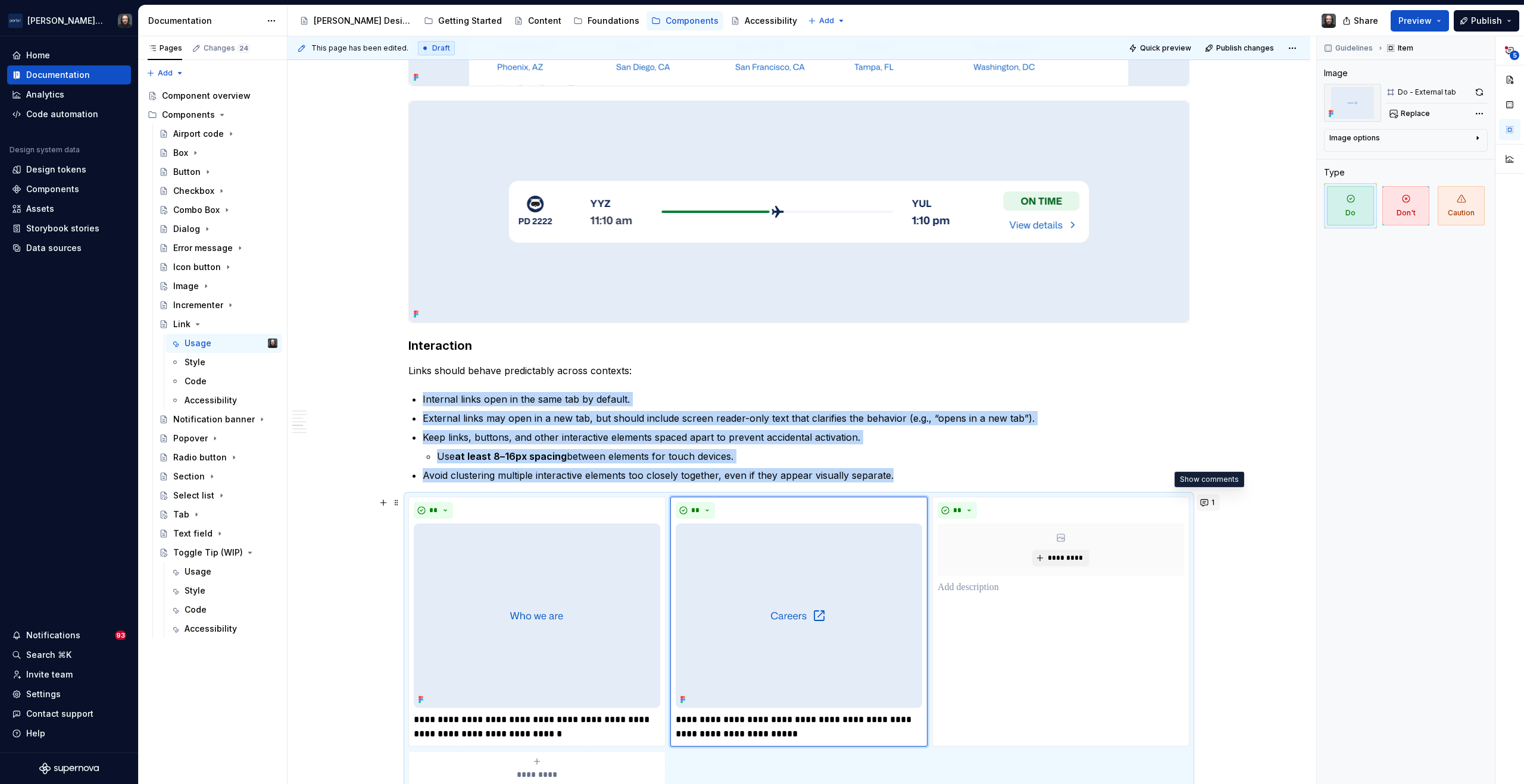
click at [1206, 501] on button "1" at bounding box center [1208, 502] width 24 height 17
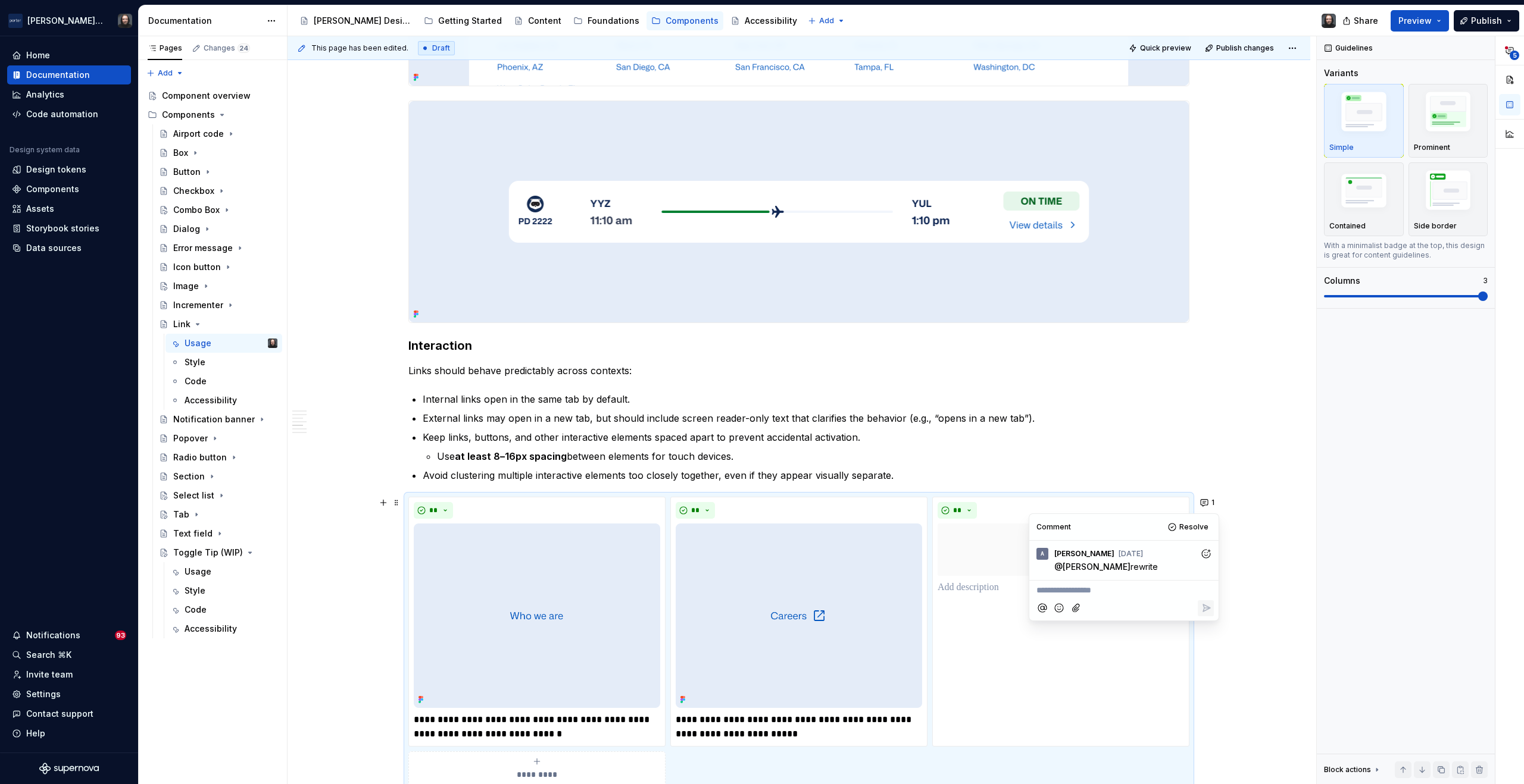
click at [1255, 516] on div "**********" at bounding box center [799, 34] width 1022 height 2611
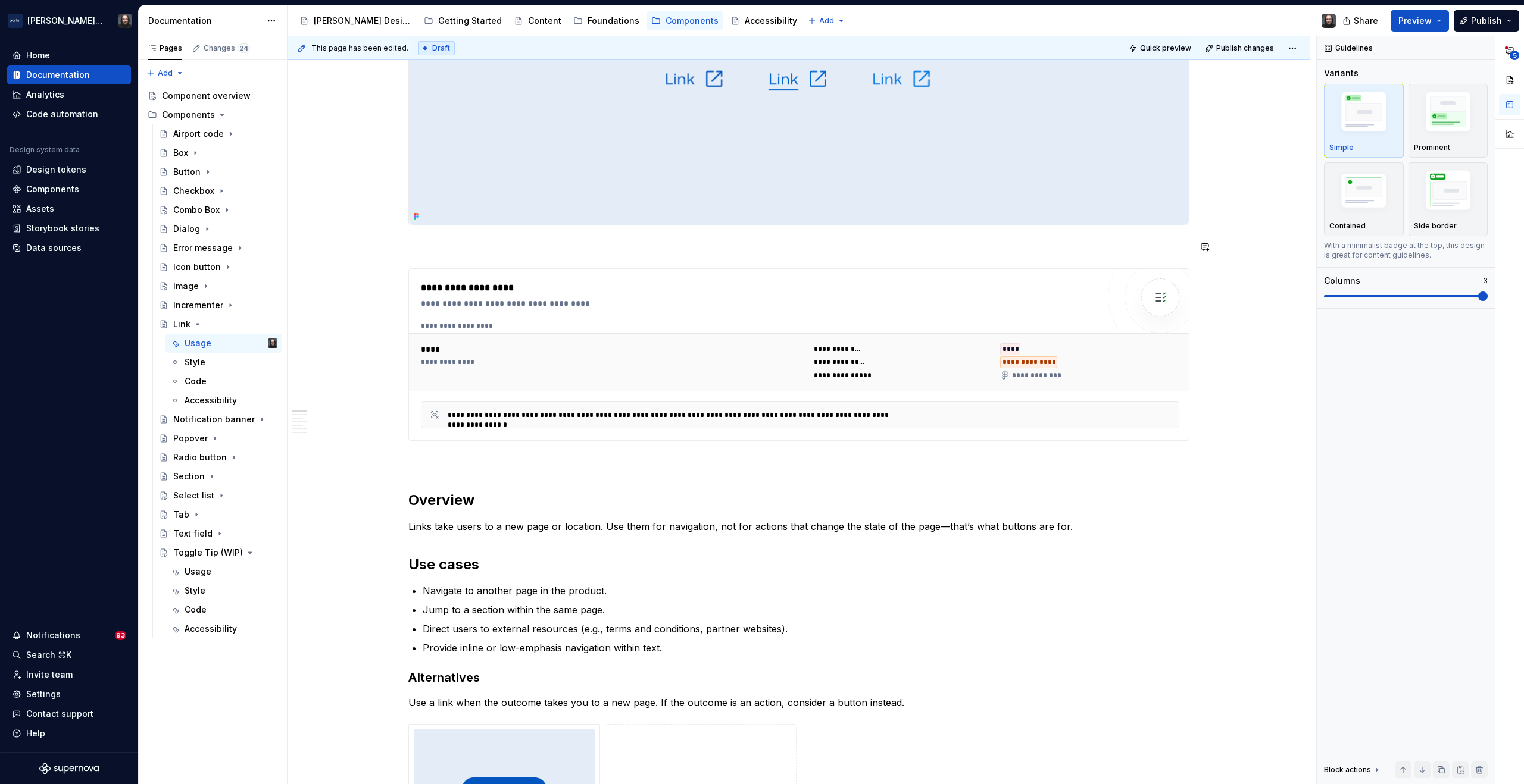
scroll to position [21, 0]
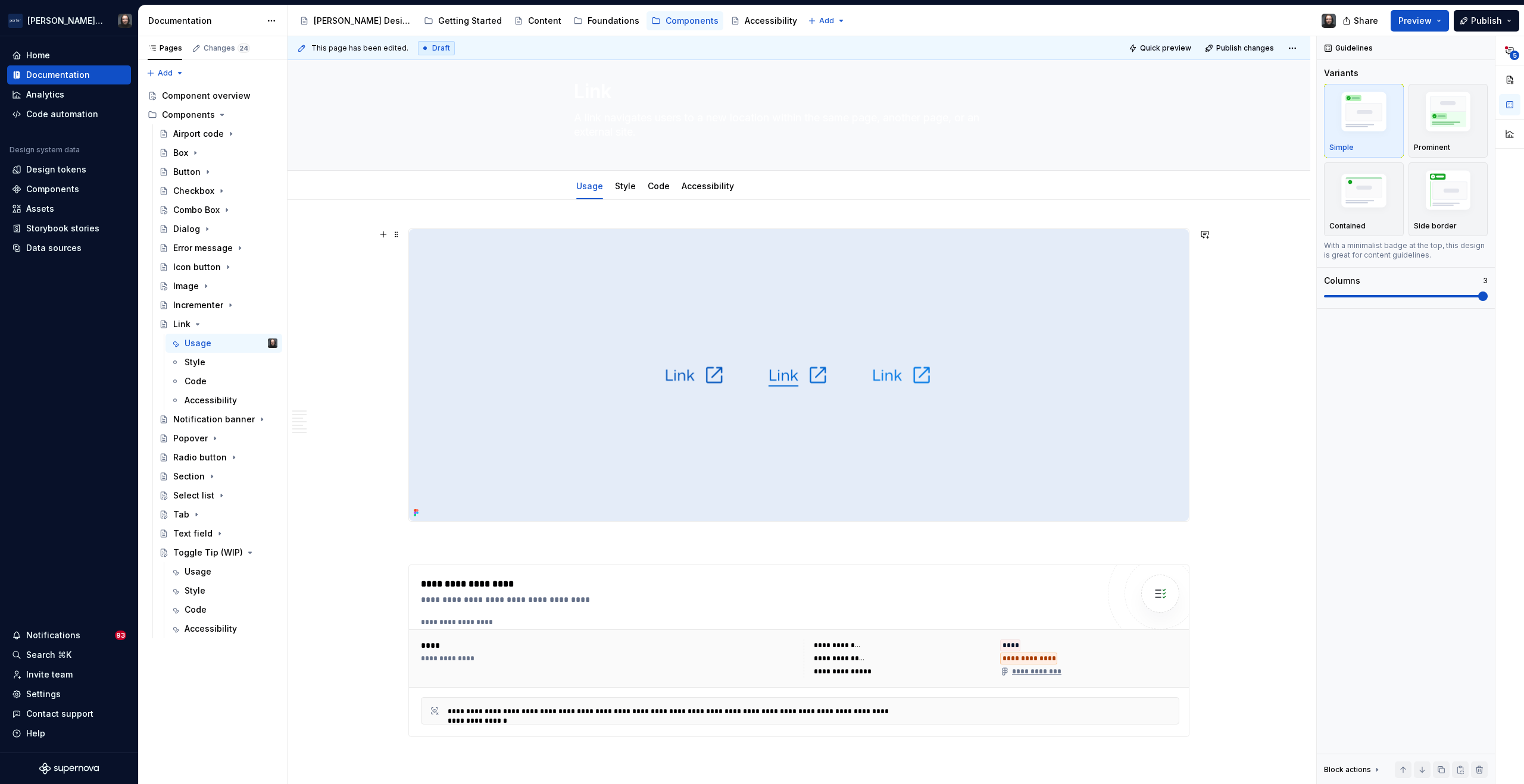
click at [1086, 348] on img at bounding box center [799, 375] width 780 height 292
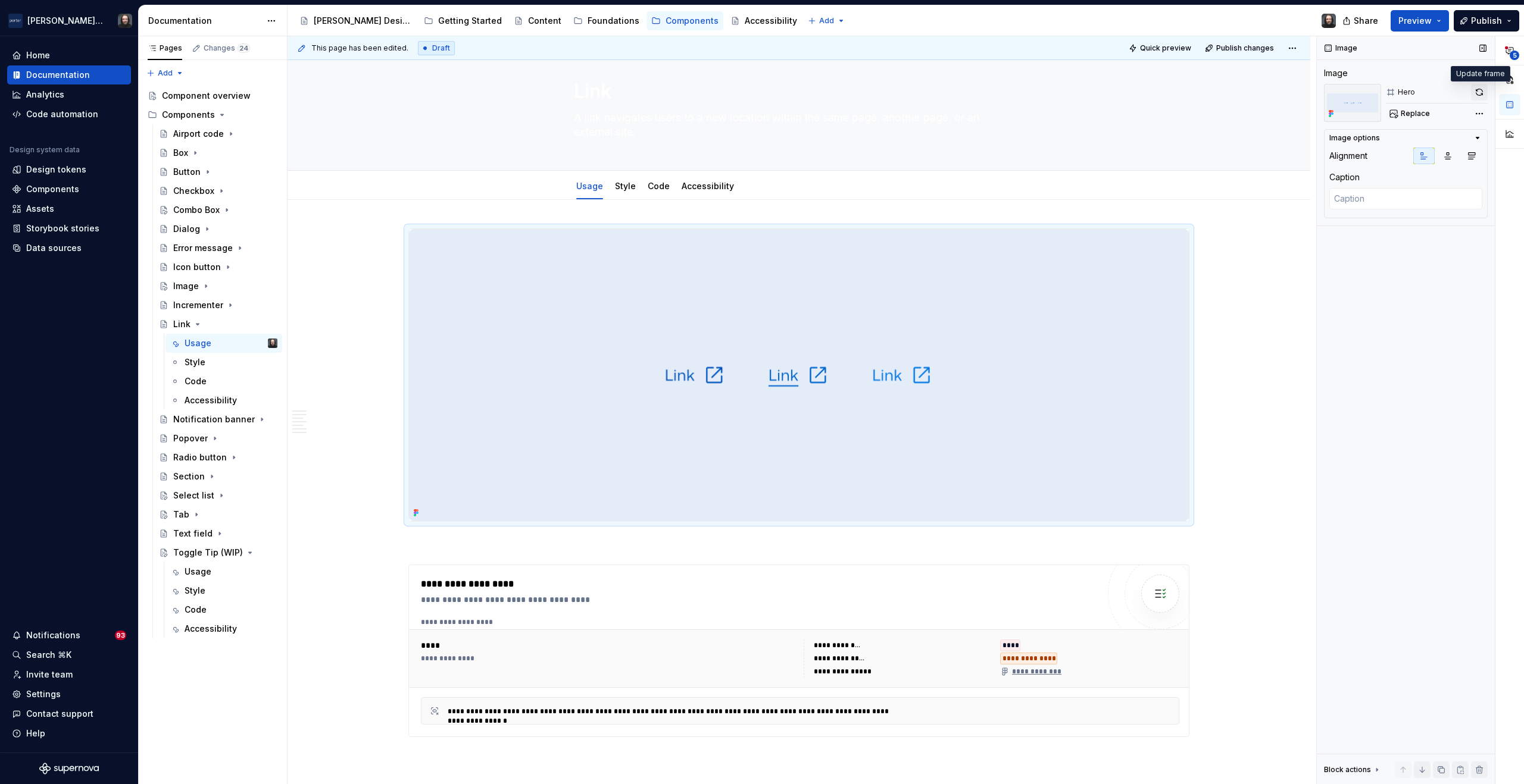
click at [1482, 91] on button "button" at bounding box center [1479, 92] width 17 height 17
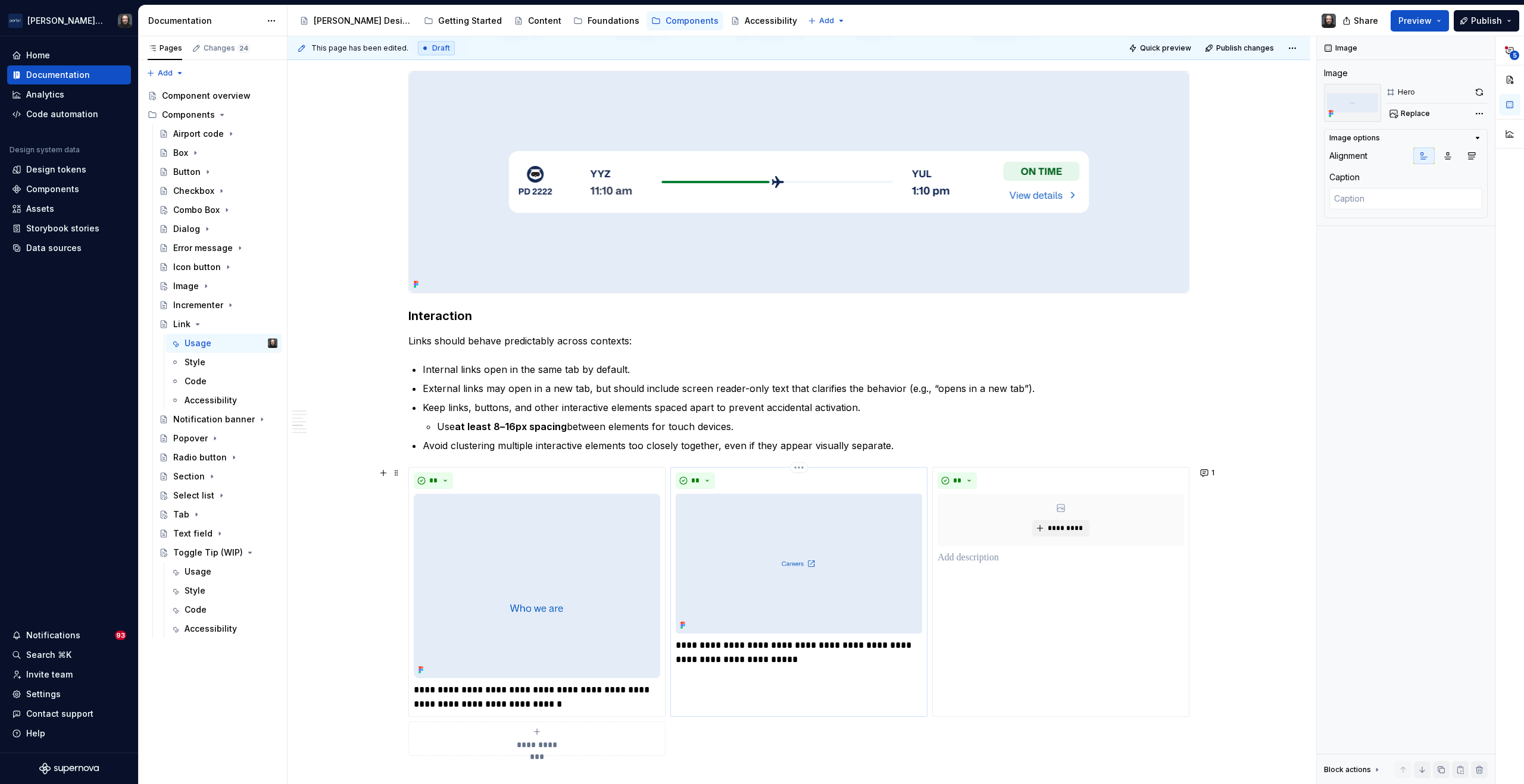
scroll to position [1640, 0]
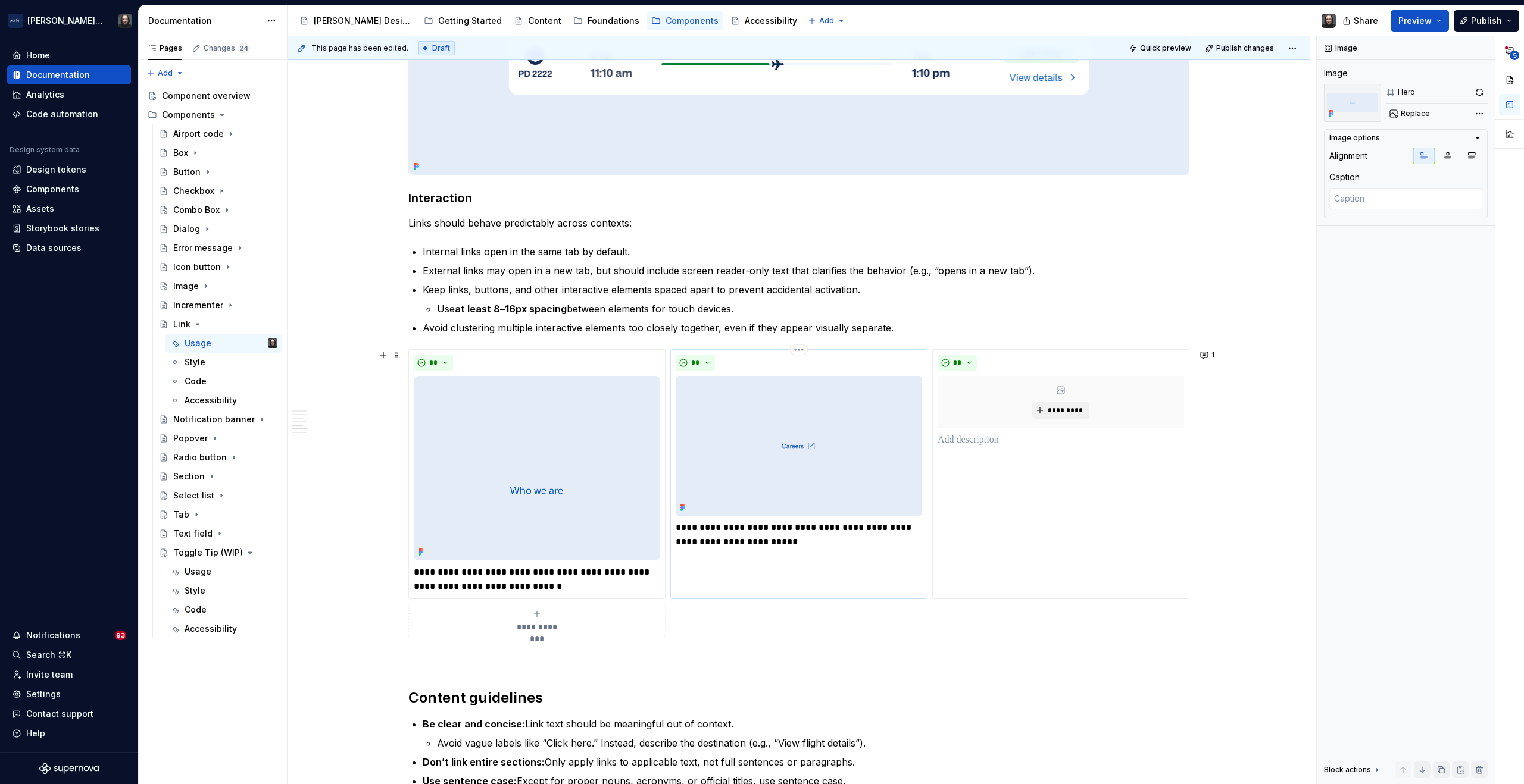
click at [891, 472] on img at bounding box center [799, 446] width 247 height 140
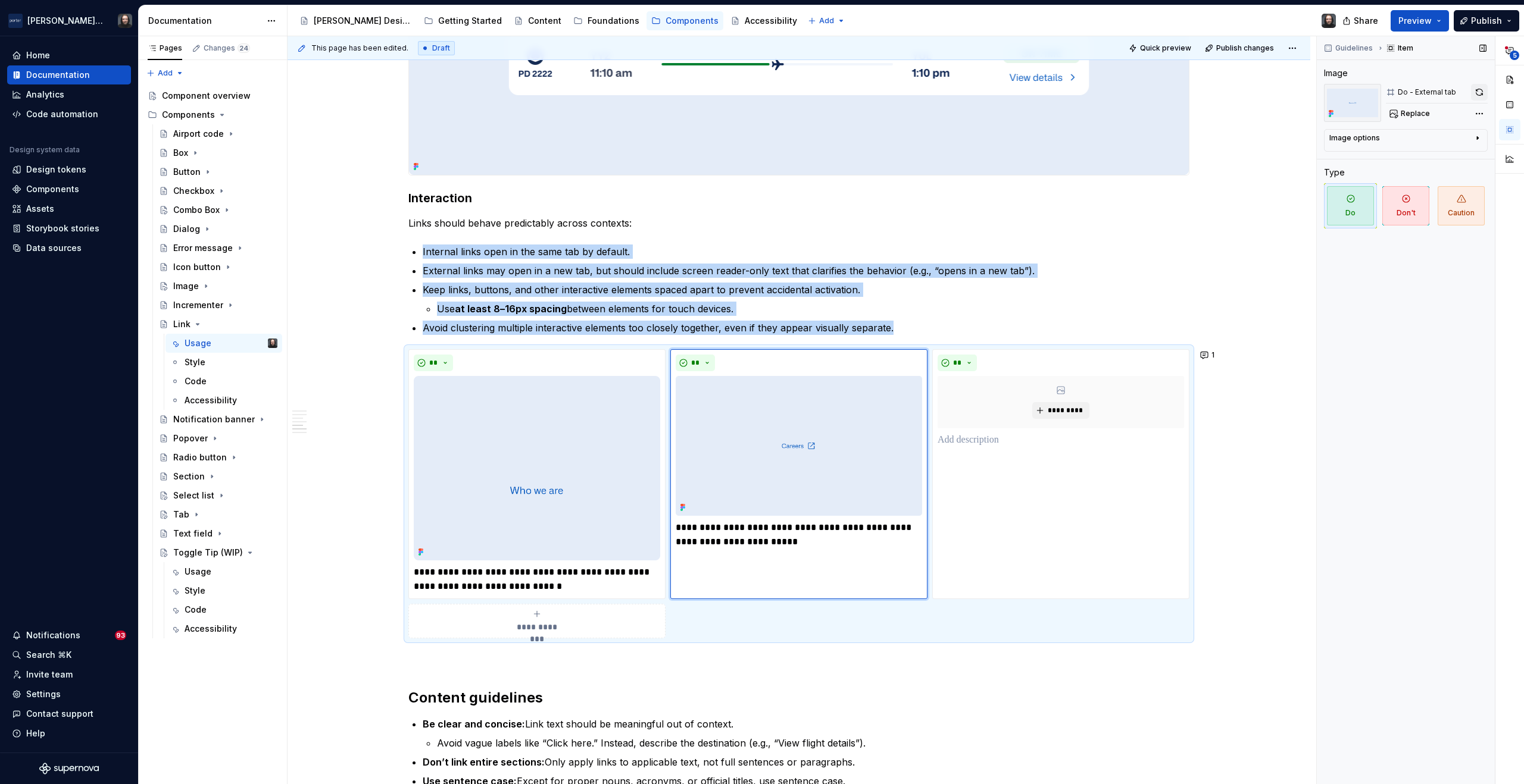
click at [1479, 91] on button "button" at bounding box center [1479, 92] width 17 height 17
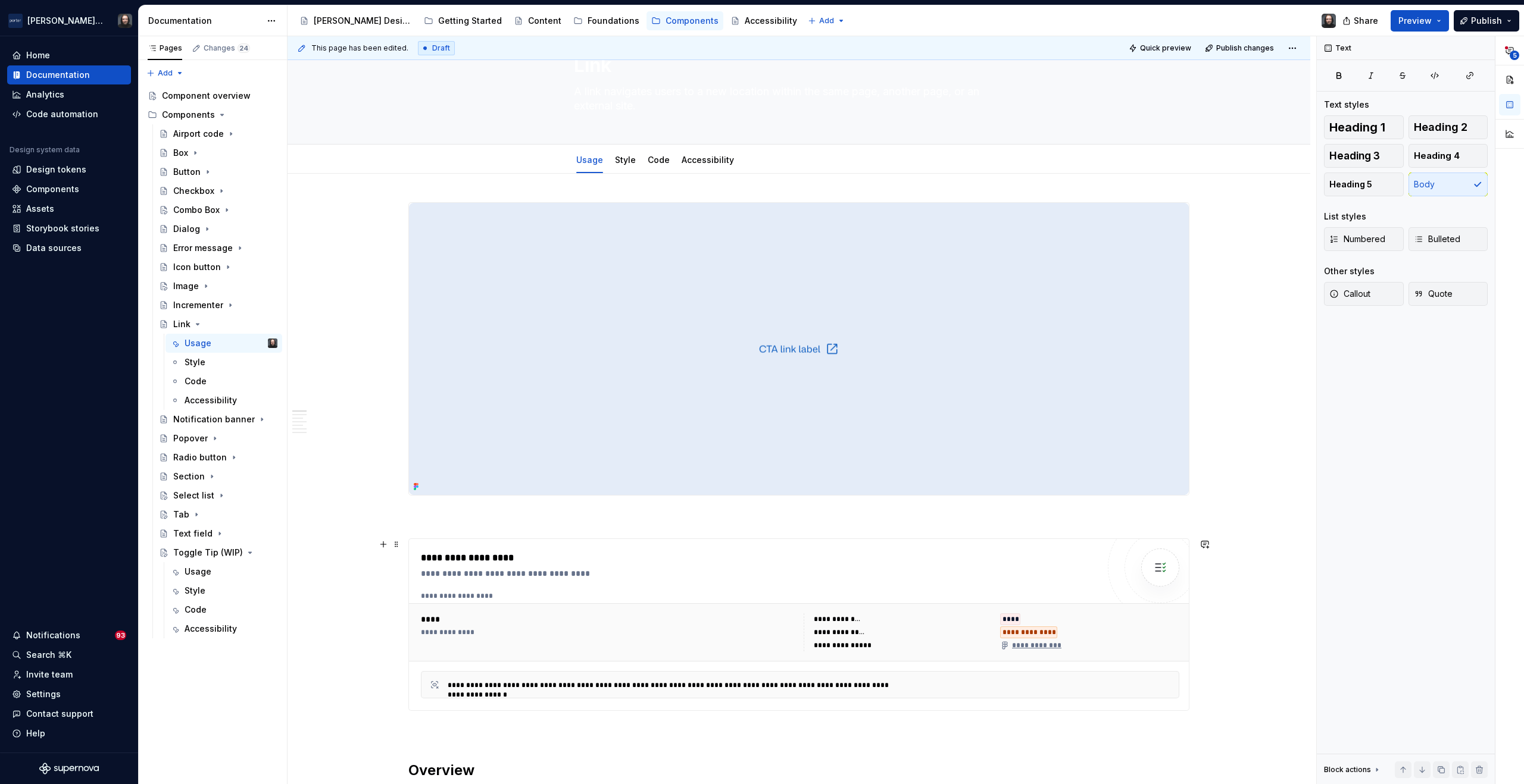
scroll to position [0, 0]
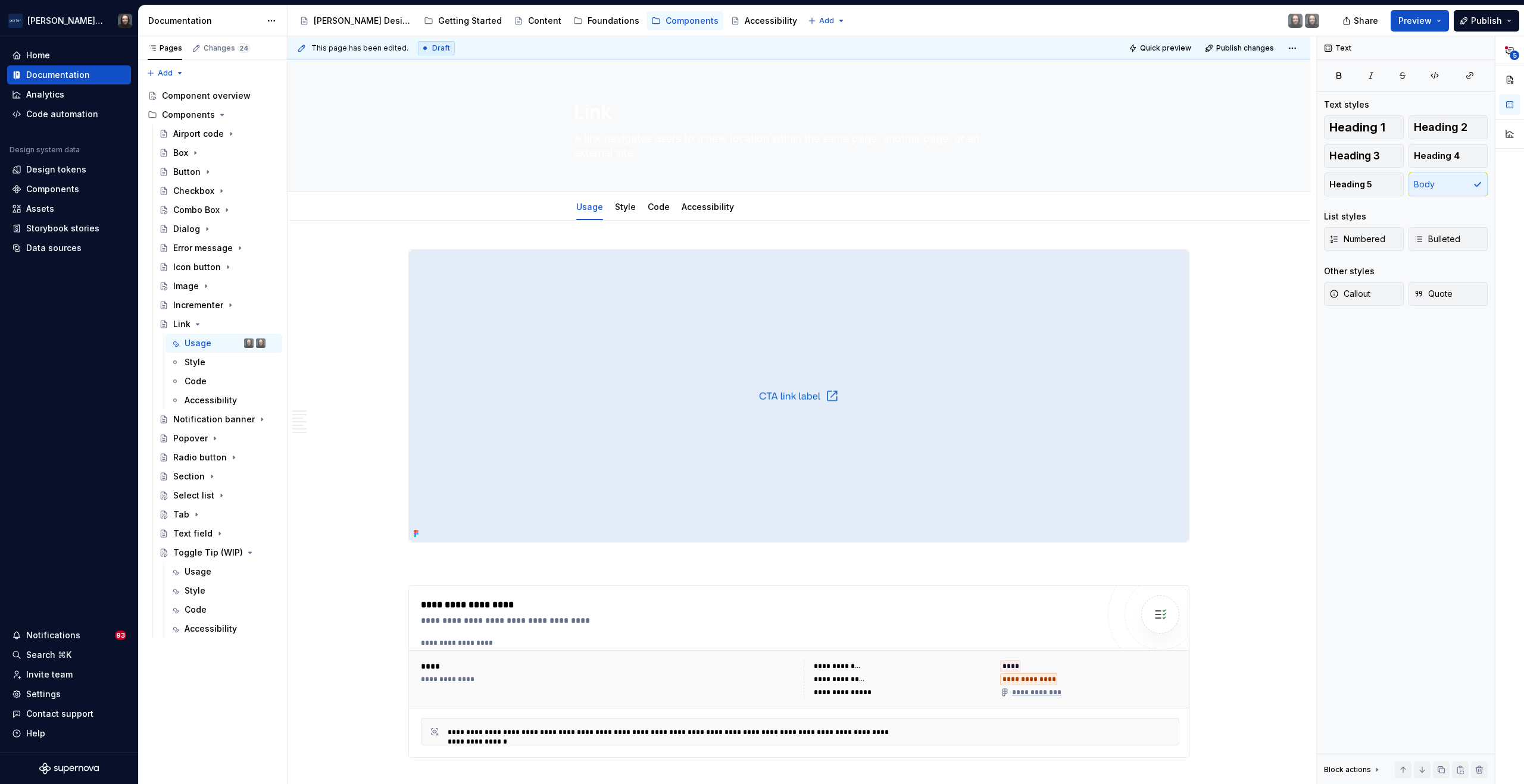
type textarea "*"
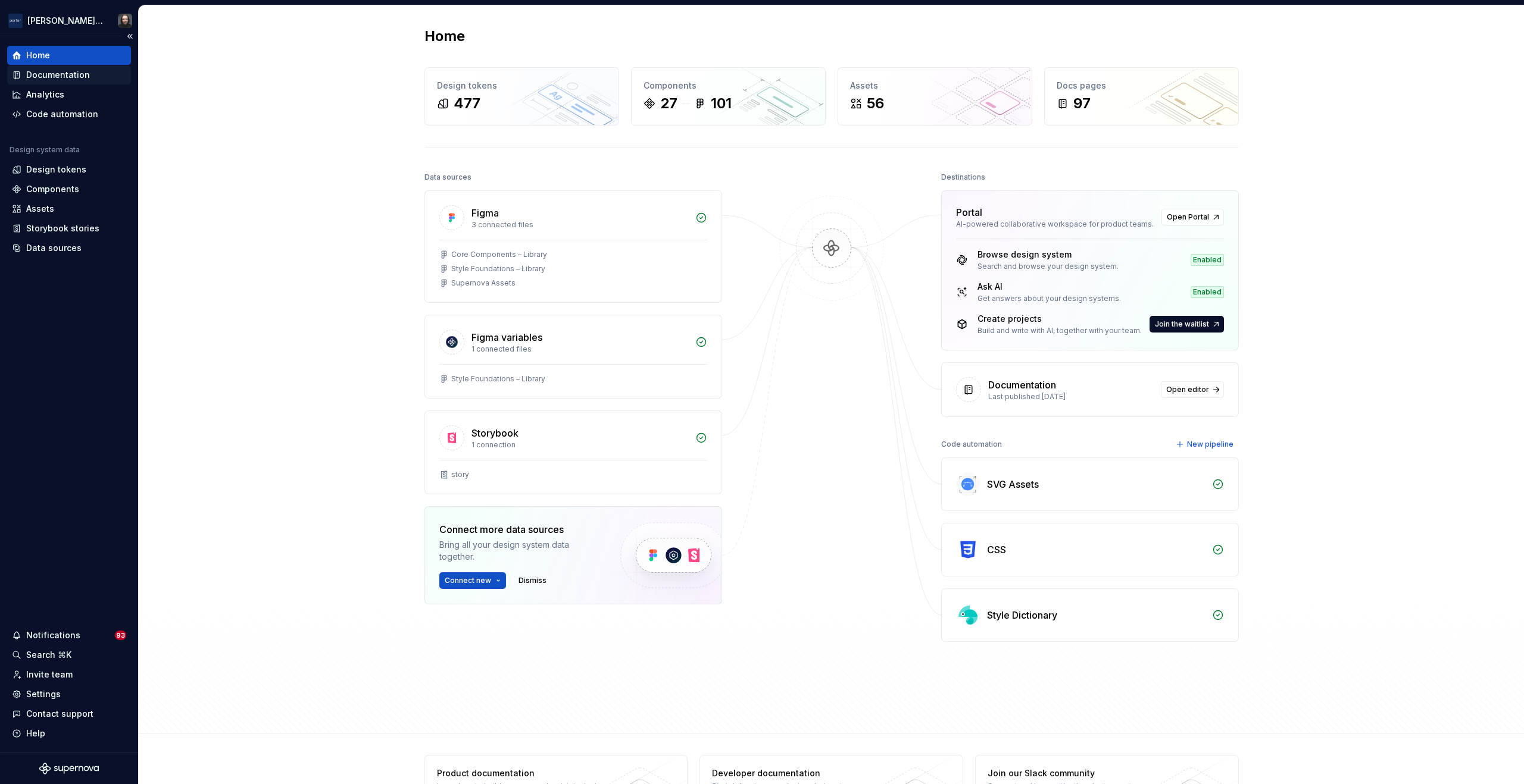
click at [63, 69] on div "Documentation" at bounding box center [58, 75] width 64 height 12
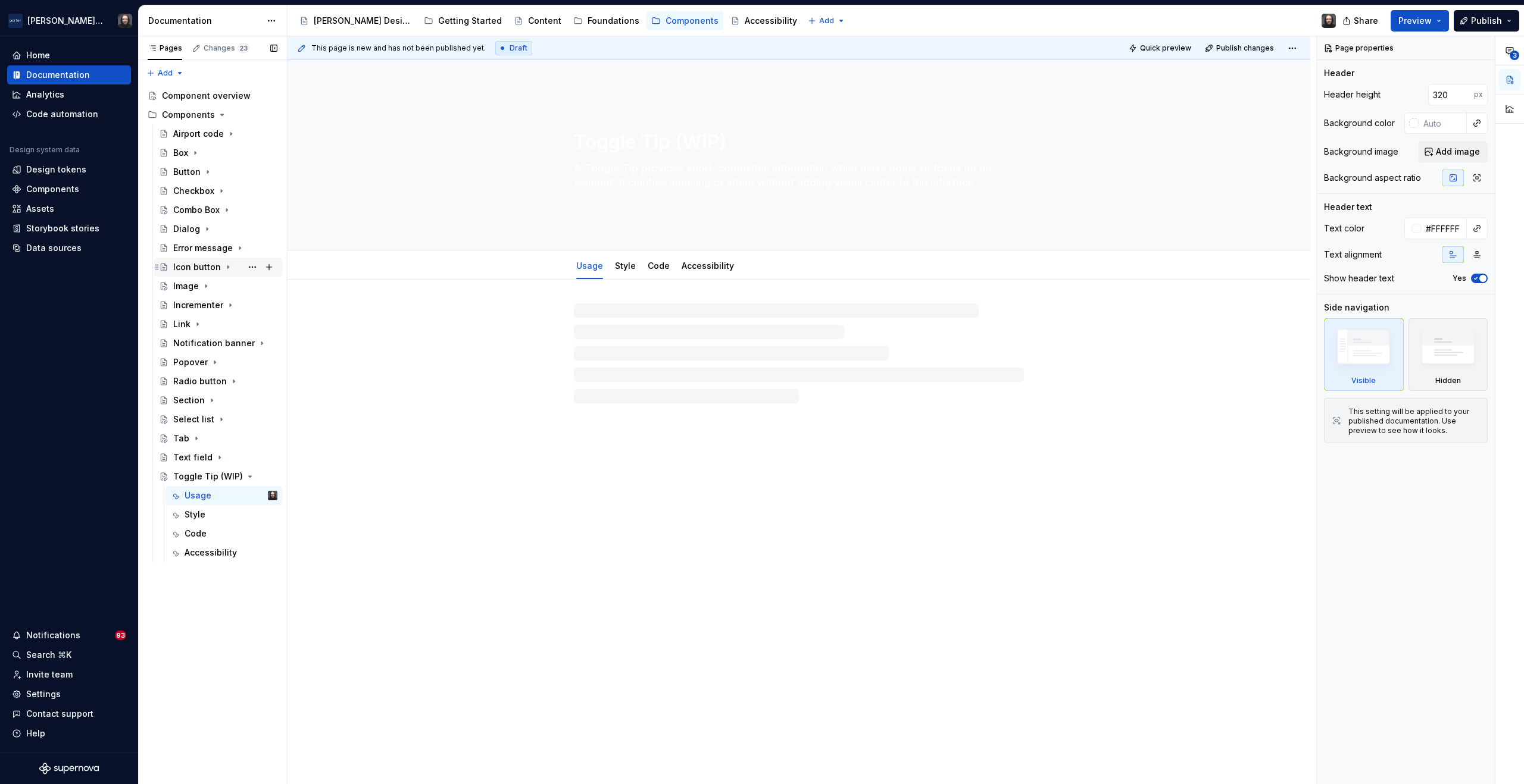
click at [202, 267] on div "Icon button" at bounding box center [197, 268] width 48 height 12
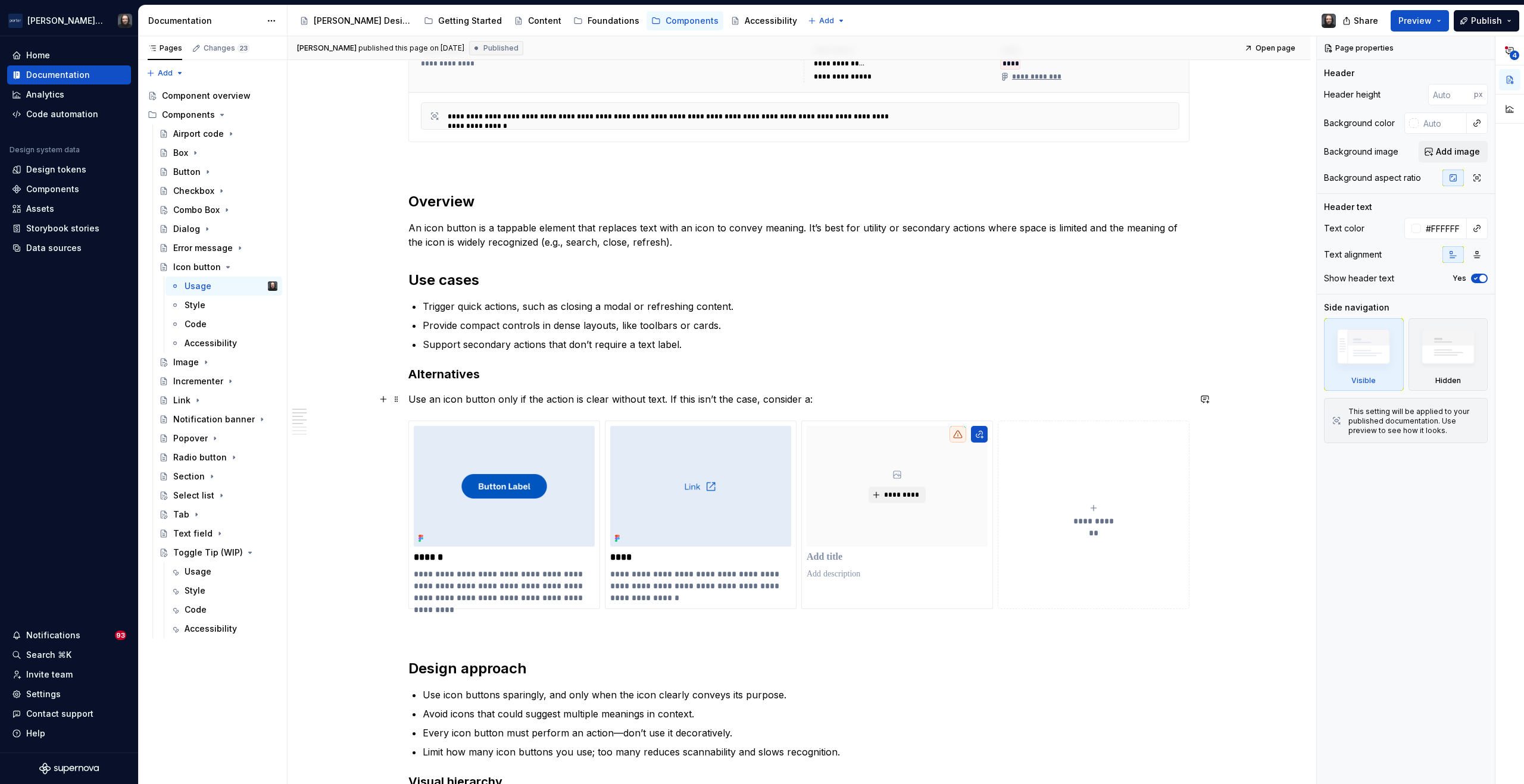
scroll to position [276, 0]
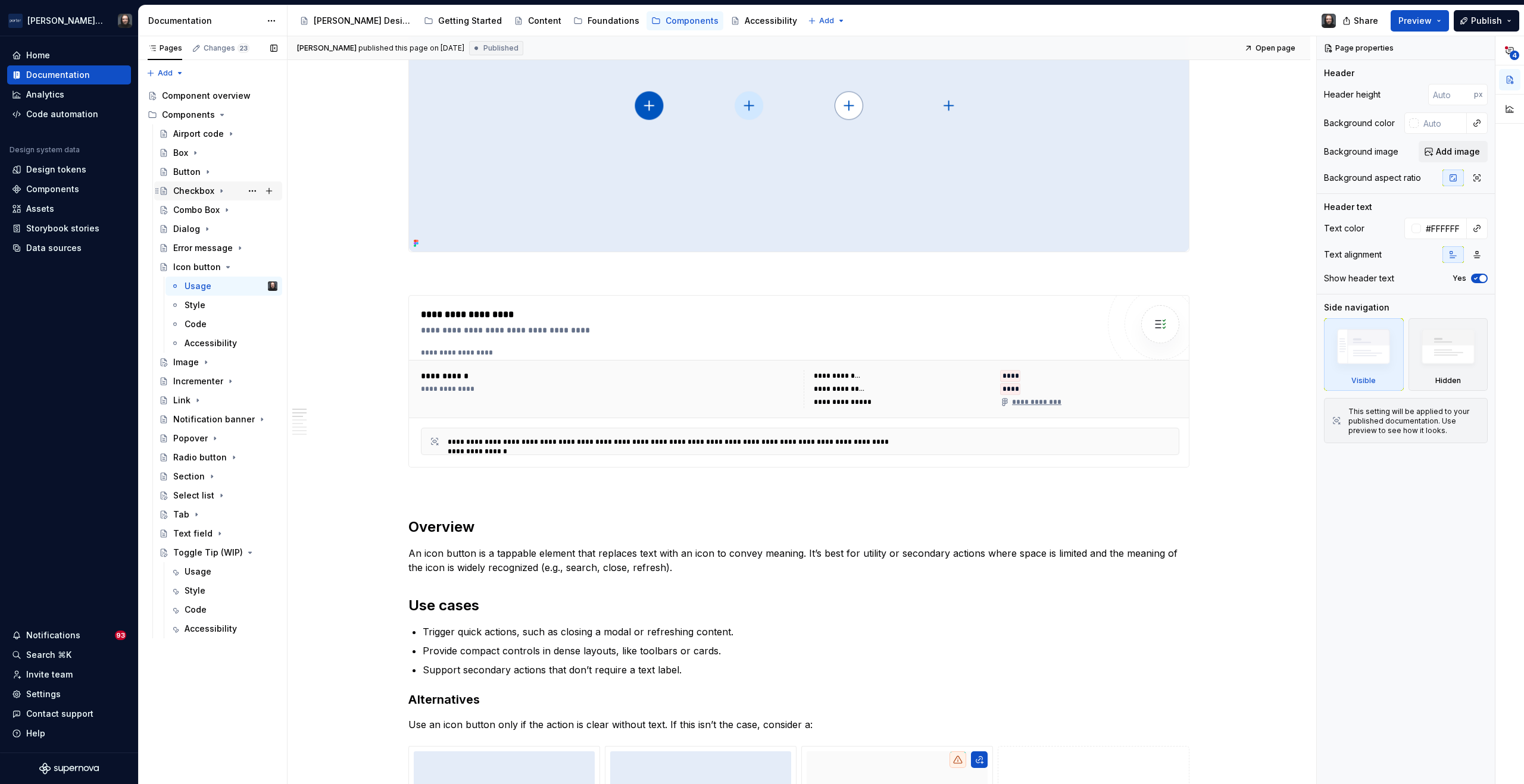
click at [199, 194] on div "Checkbox" at bounding box center [194, 191] width 41 height 12
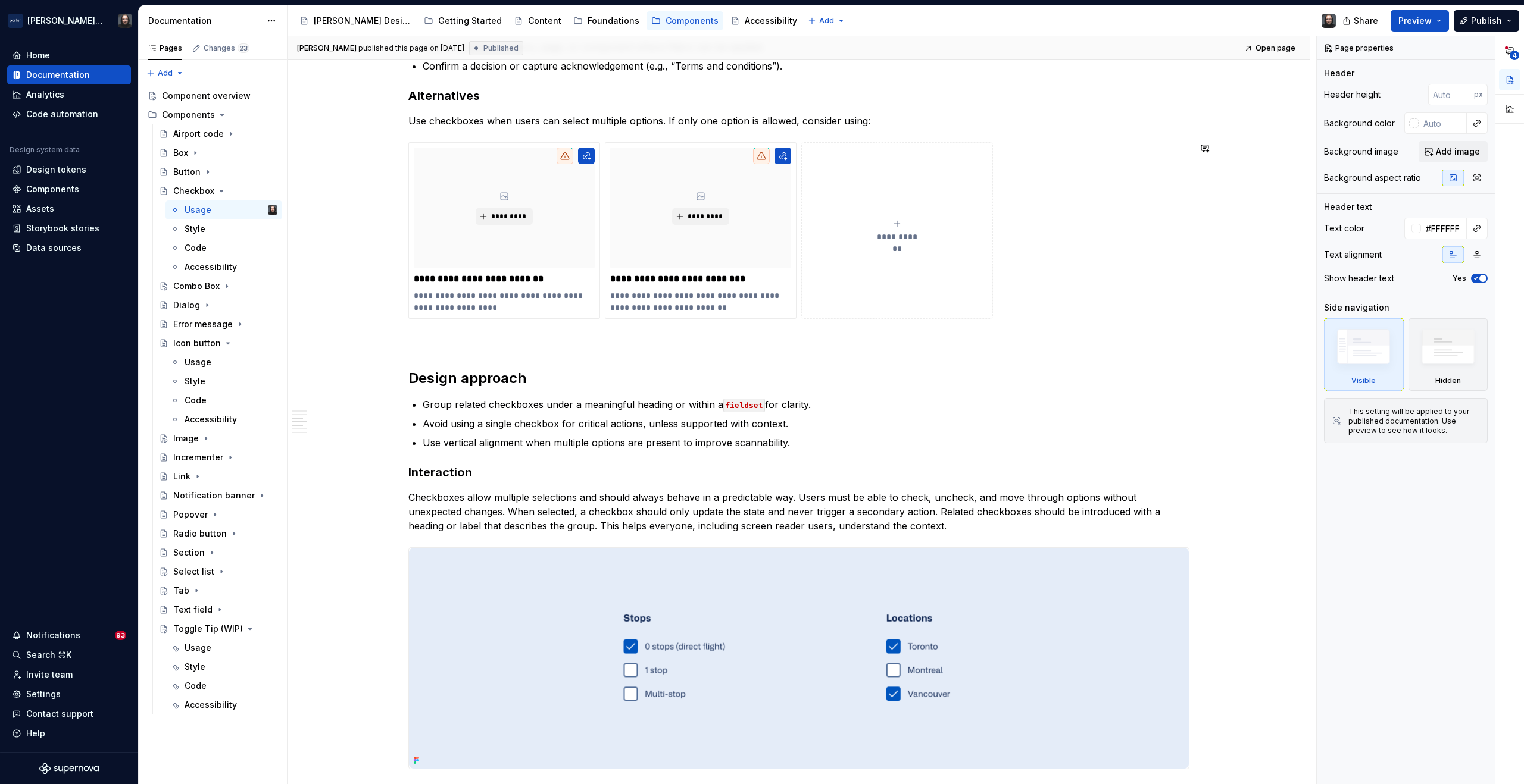
scroll to position [1181, 0]
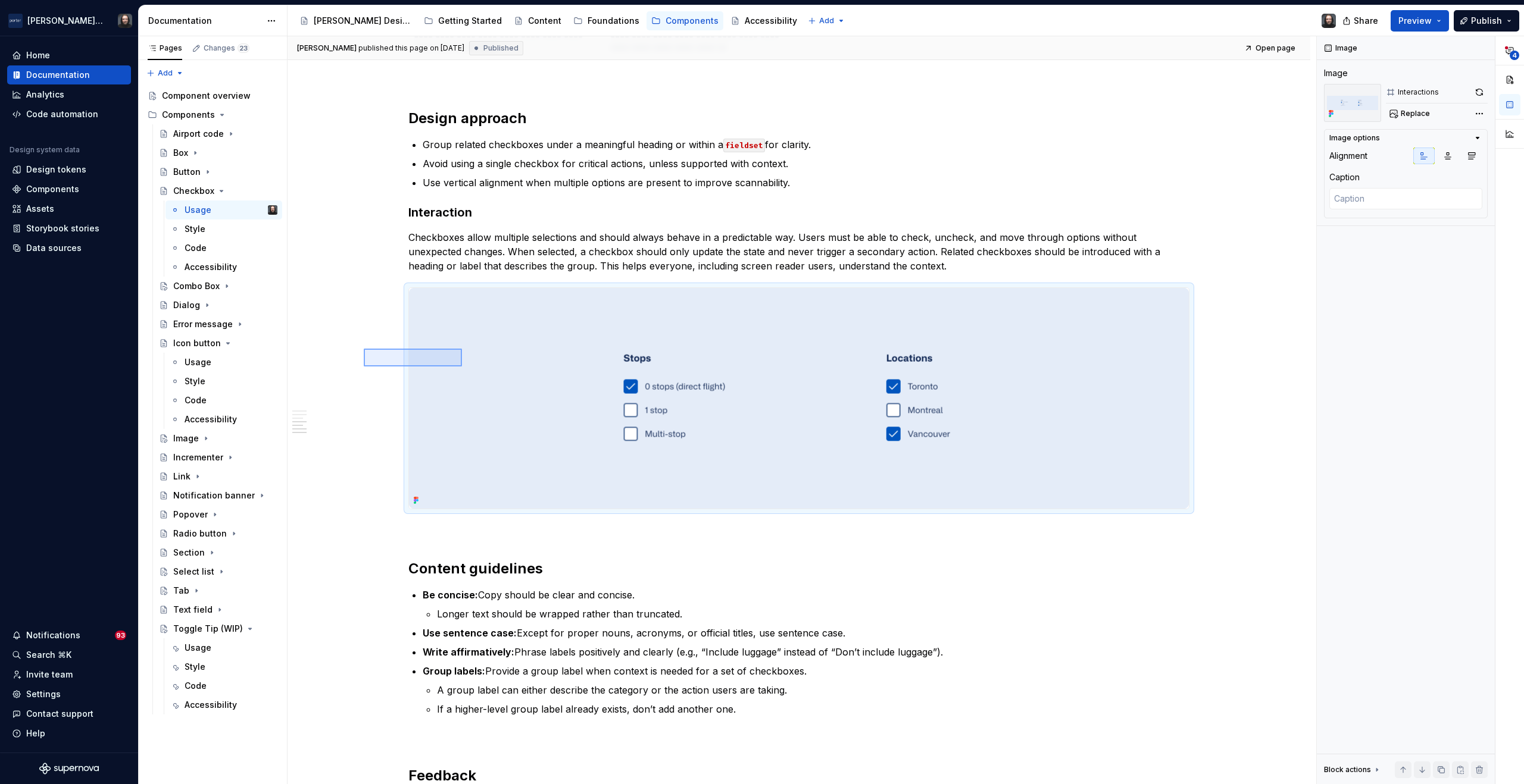
click at [468, 367] on div "**********" at bounding box center [802, 411] width 1029 height 749
type textarea "*"
